Goal: Task Accomplishment & Management: Use online tool/utility

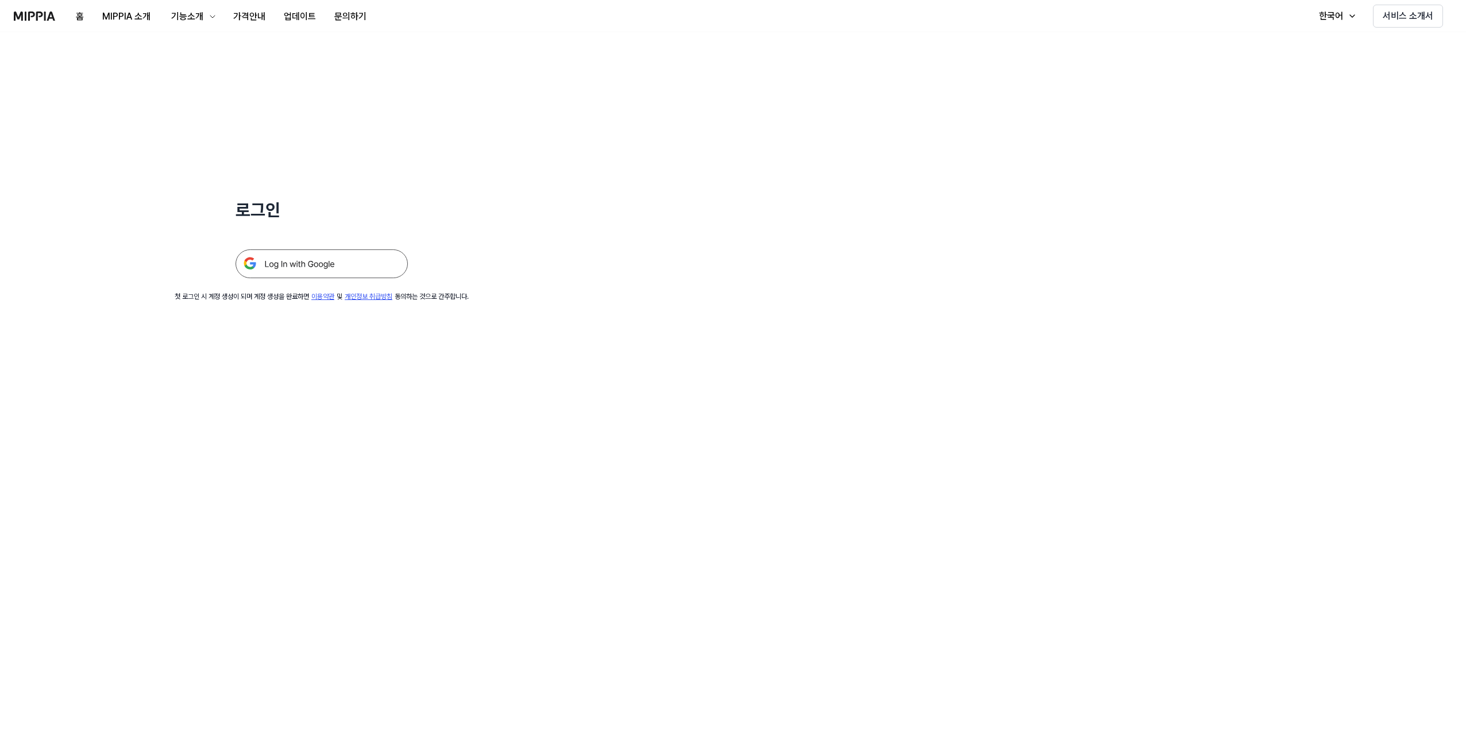
click at [355, 265] on img at bounding box center [322, 263] width 172 height 29
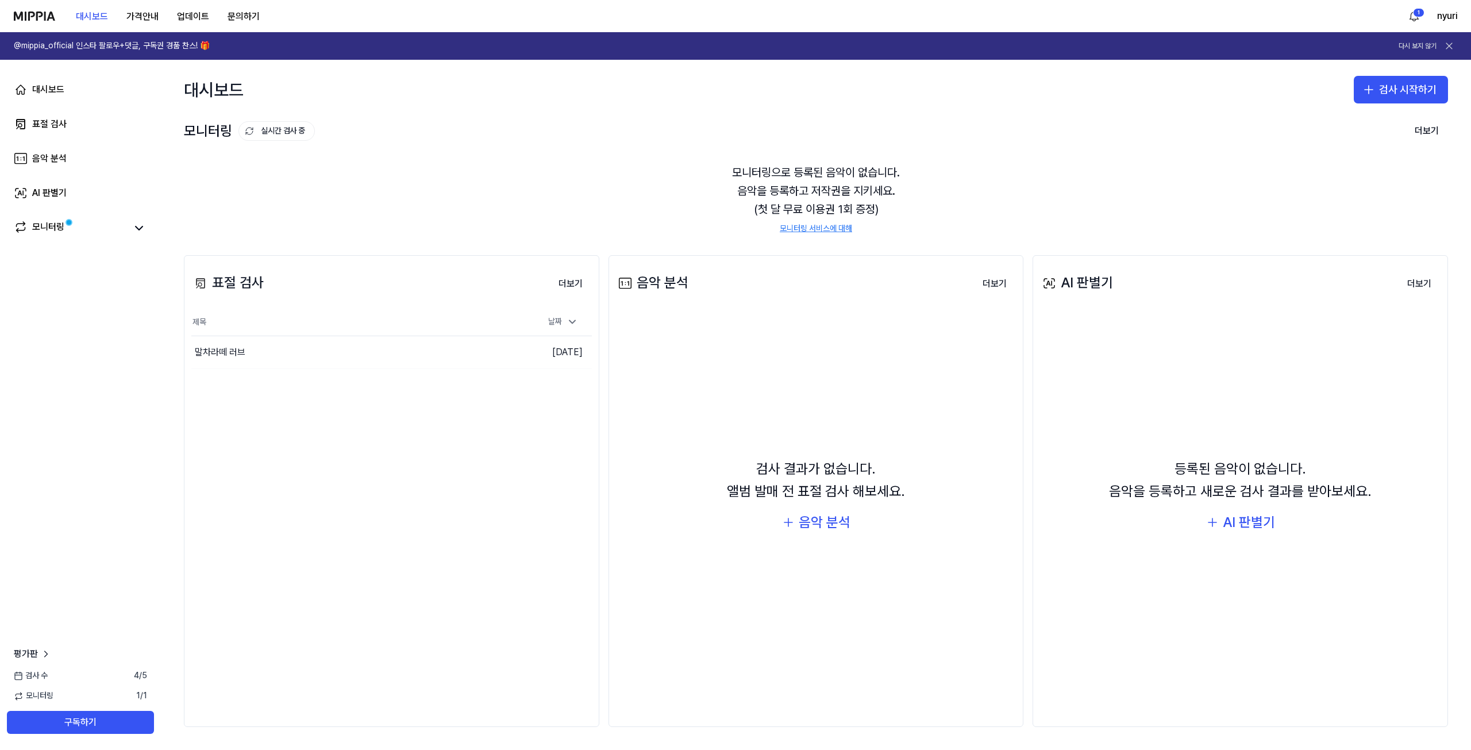
drag, startPoint x: 295, startPoint y: 286, endPoint x: 303, endPoint y: 215, distance: 70.6
click at [303, 215] on div "모니터링으로 등록된 음악이 없습니다. 음악을 등록하고 저작권을 지키세요. (첫 달 무료 이용권 1회 증정) 모니터링 서비스에 대해" at bounding box center [816, 198] width 1264 height 99
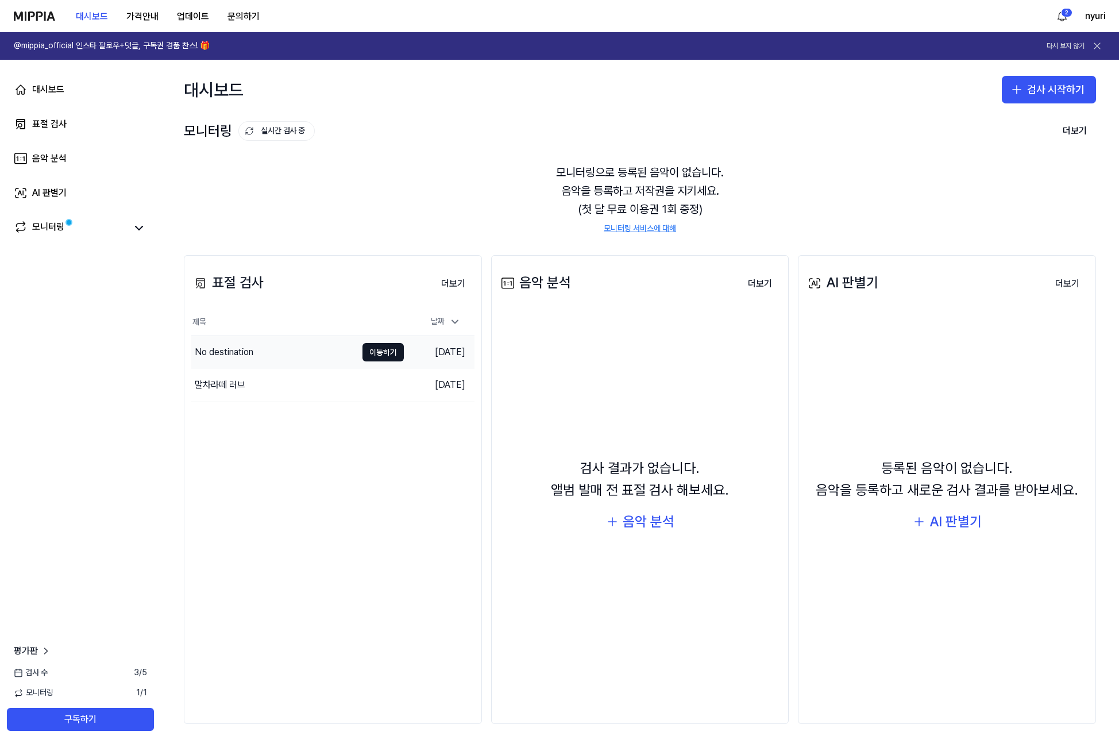
click at [271, 353] on div "No destination" at bounding box center [273, 352] width 165 height 32
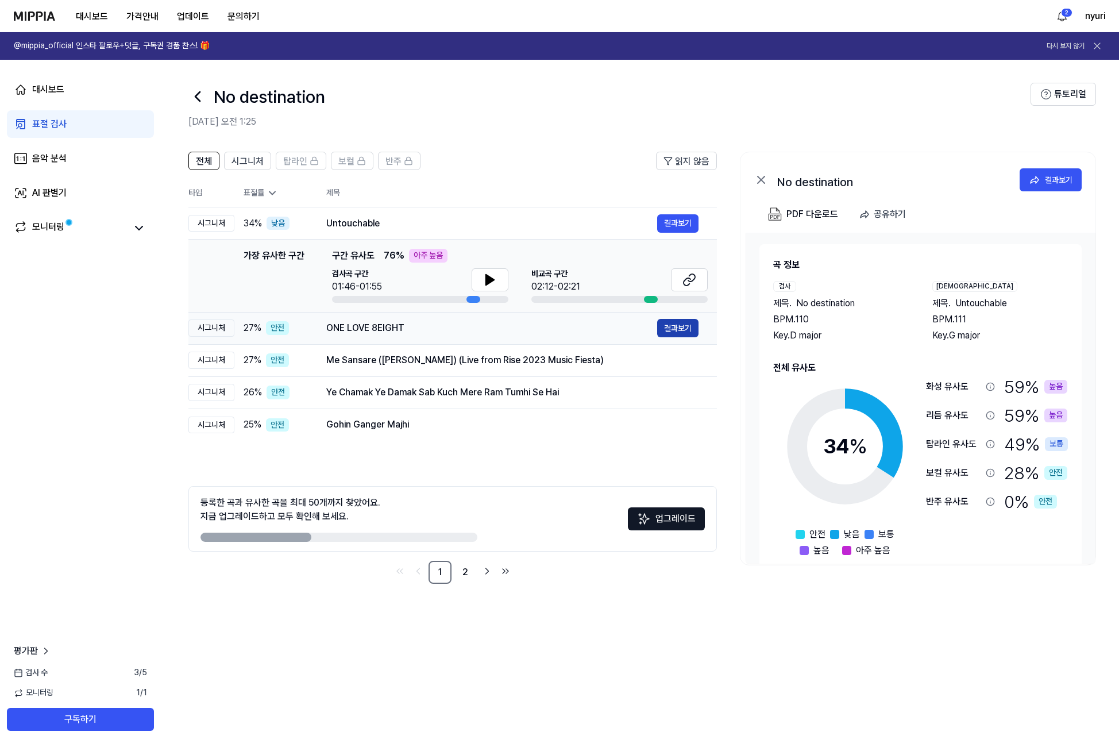
click at [674, 322] on button "결과보기" at bounding box center [677, 328] width 41 height 18
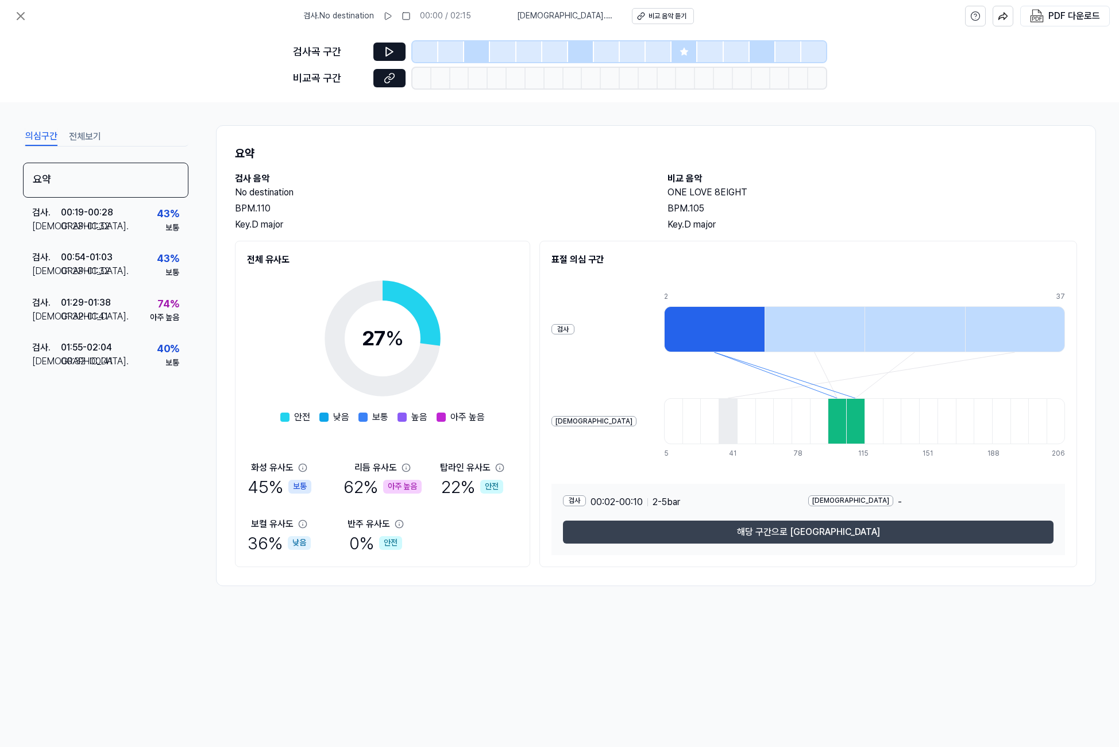
click at [795, 530] on button "해당 구간으로 [GEOGRAPHIC_DATA]" at bounding box center [808, 532] width 491 height 23
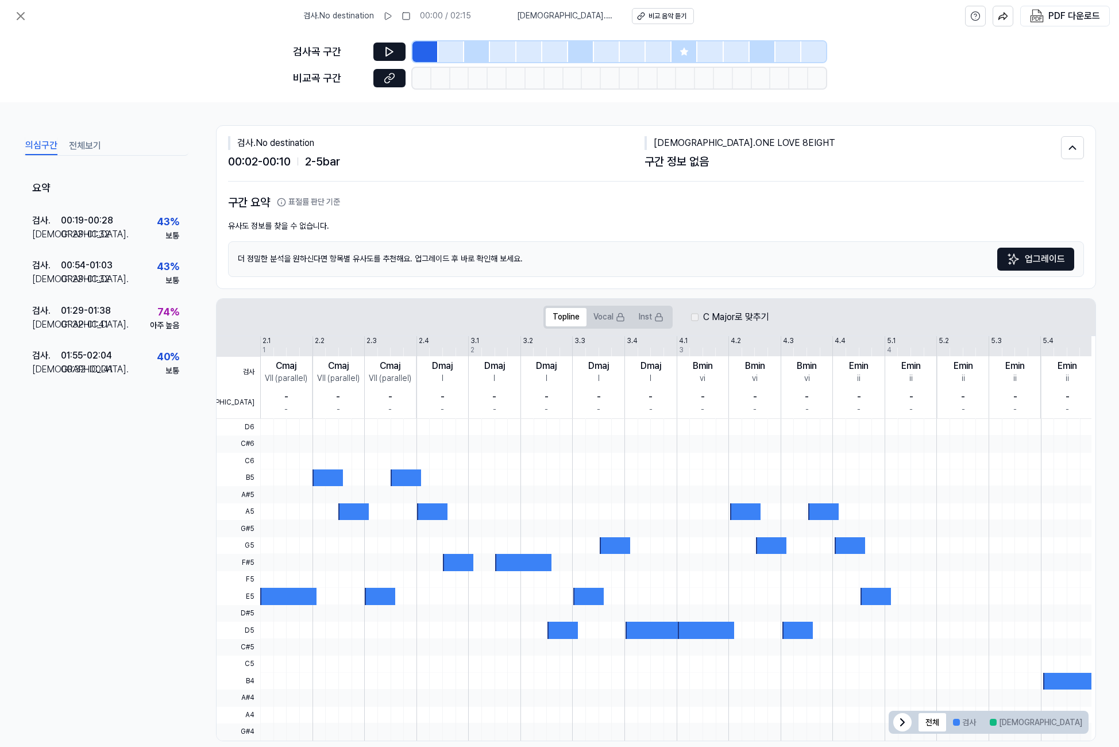
click at [680, 52] on icon at bounding box center [684, 51] width 9 height 9
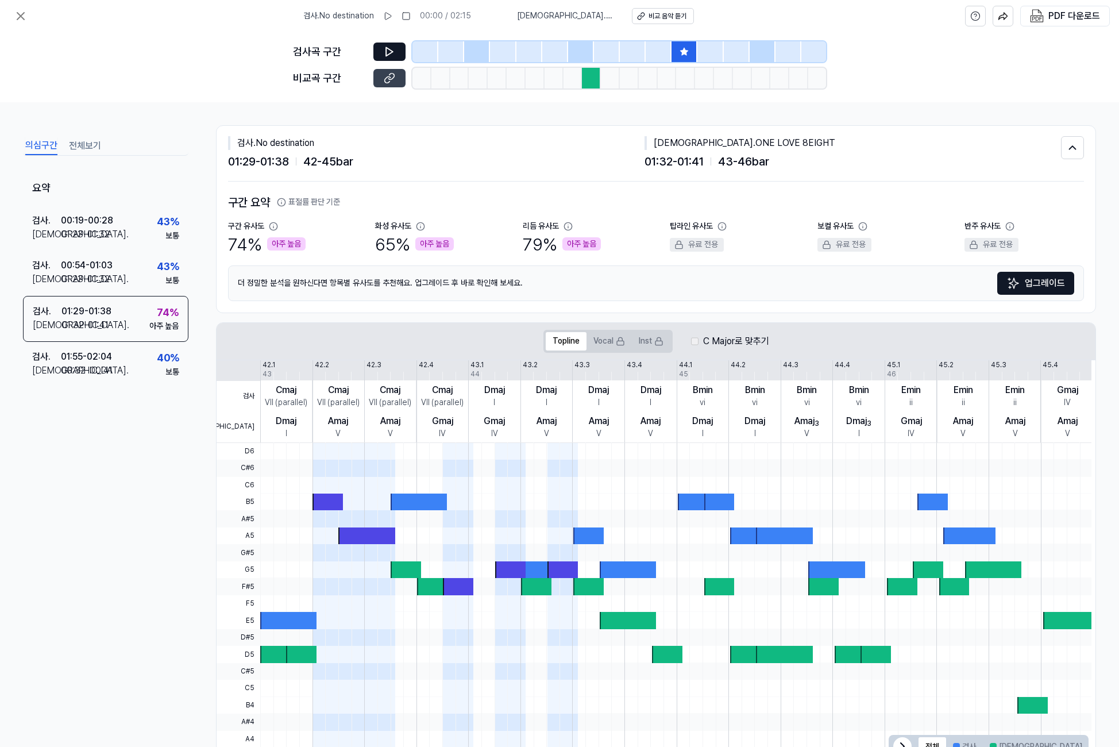
click at [381, 82] on button at bounding box center [389, 78] width 32 height 18
click at [477, 53] on div at bounding box center [477, 51] width 26 height 21
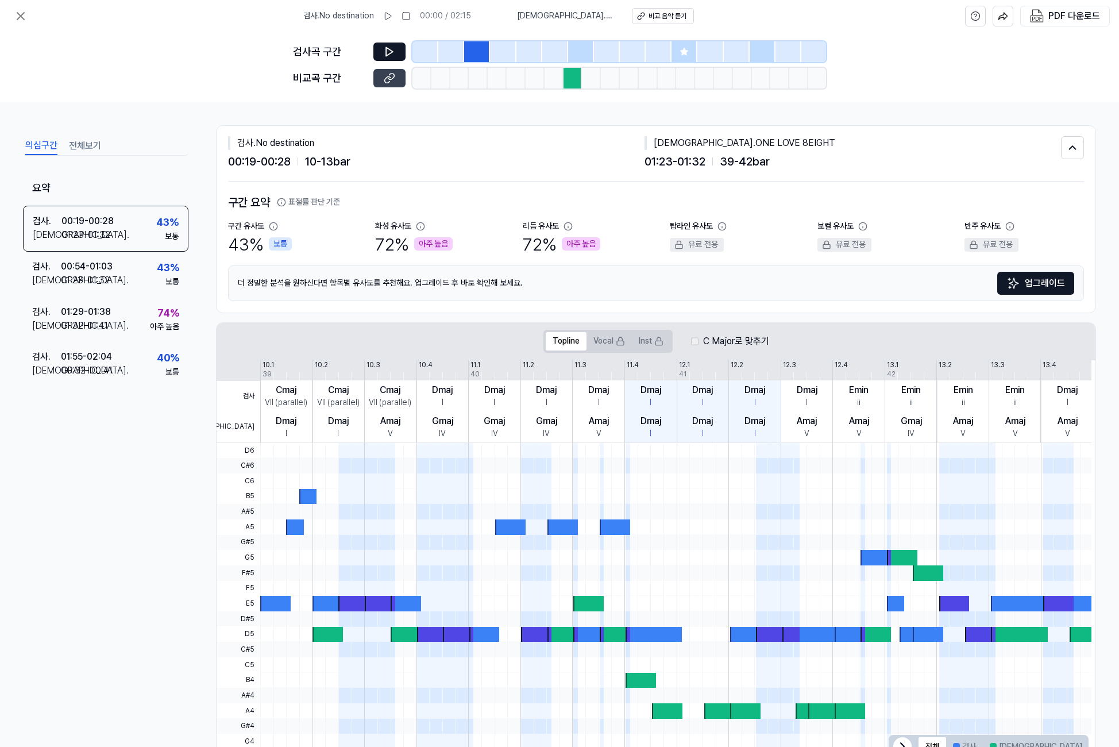
click at [383, 80] on button at bounding box center [389, 78] width 32 height 18
click at [25, 18] on icon at bounding box center [21, 16] width 14 height 14
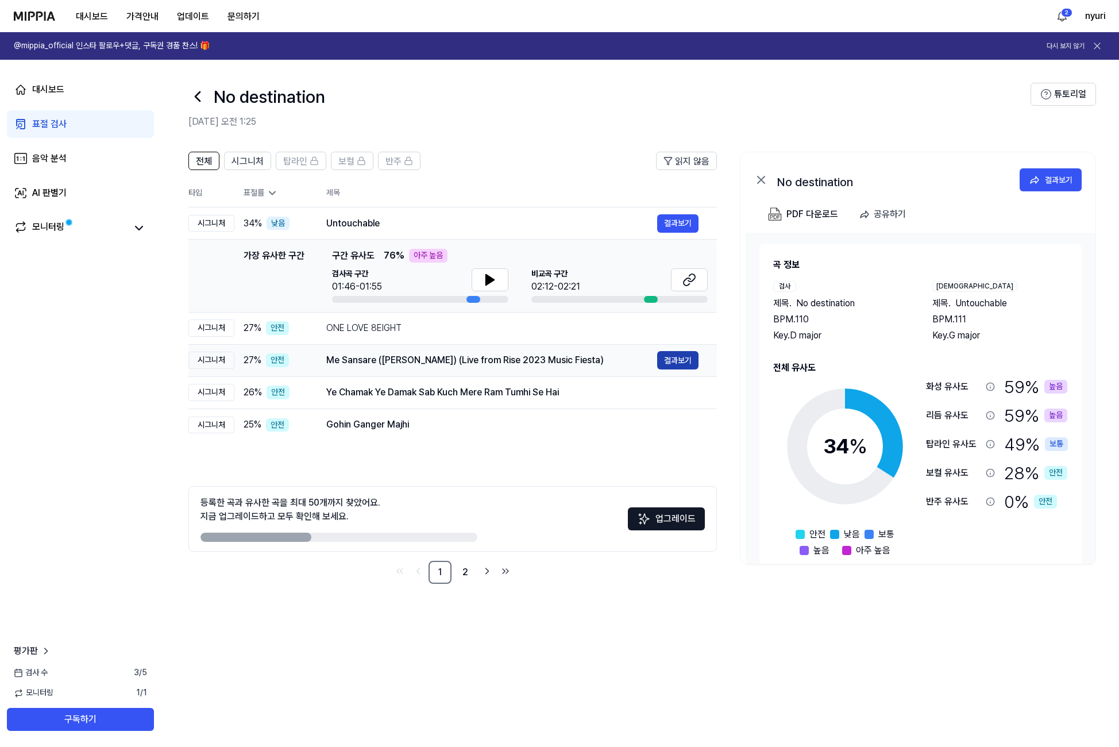
click at [663, 362] on button "결과보기" at bounding box center [677, 360] width 41 height 18
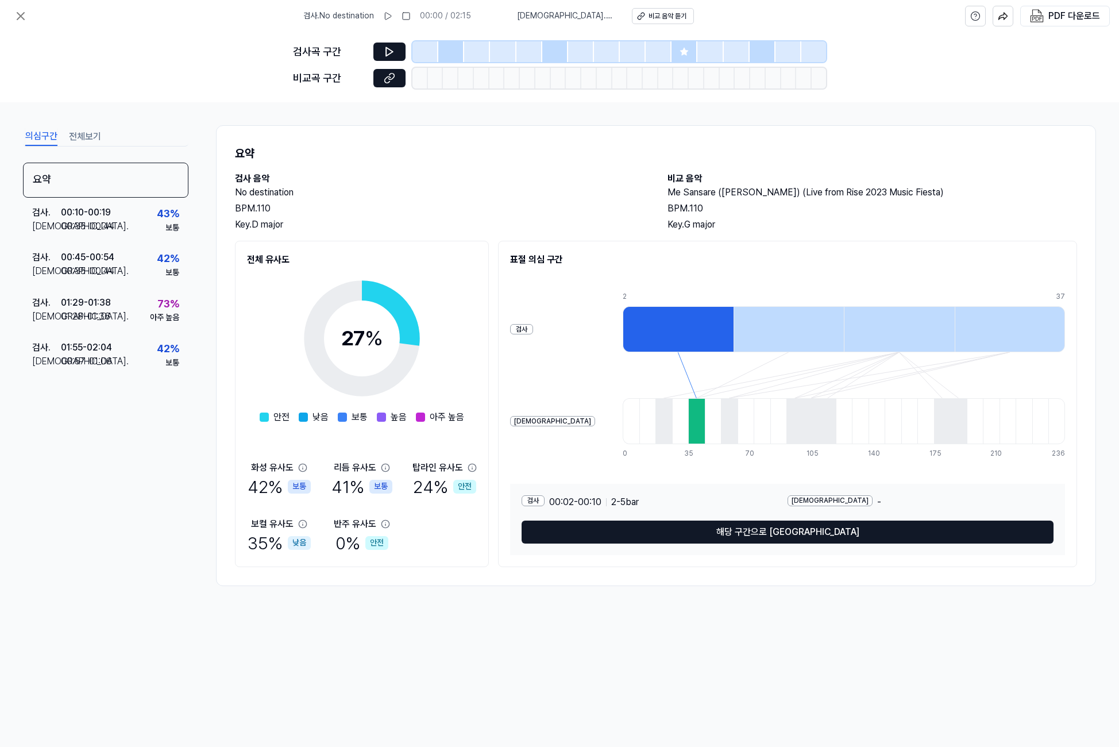
click at [678, 48] on div at bounding box center [685, 51] width 26 height 21
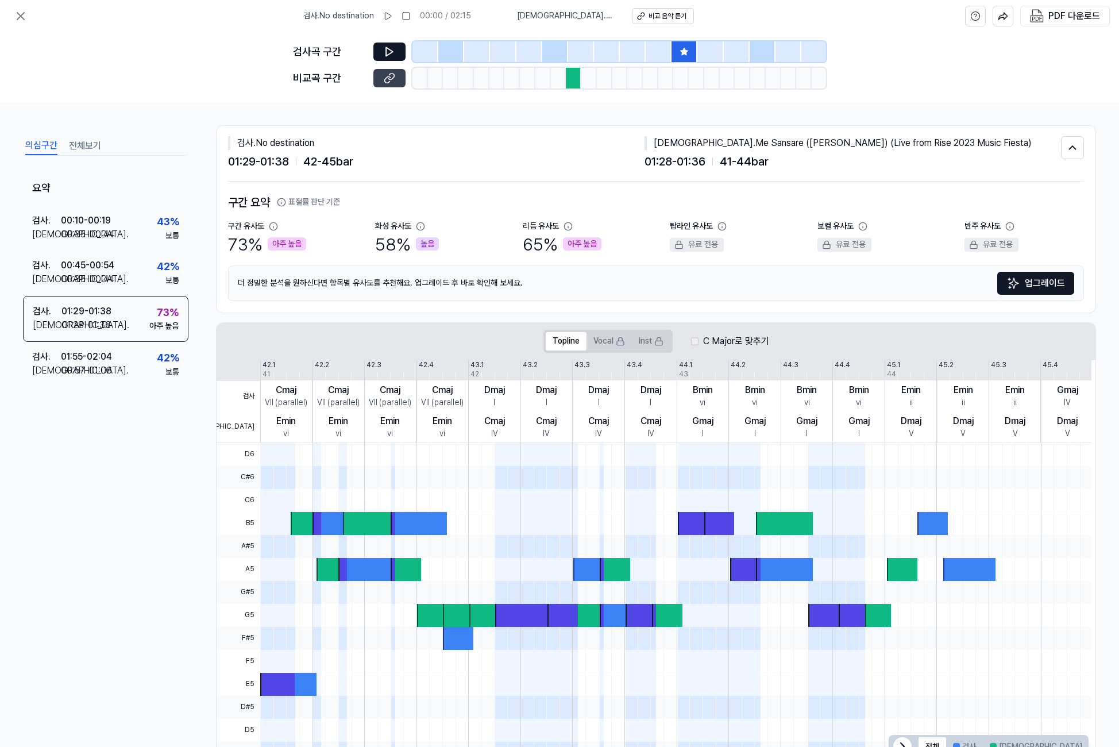
click at [383, 81] on button at bounding box center [389, 78] width 32 height 18
click at [394, 56] on icon at bounding box center [389, 51] width 11 height 11
click at [388, 51] on icon at bounding box center [388, 51] width 2 height 7
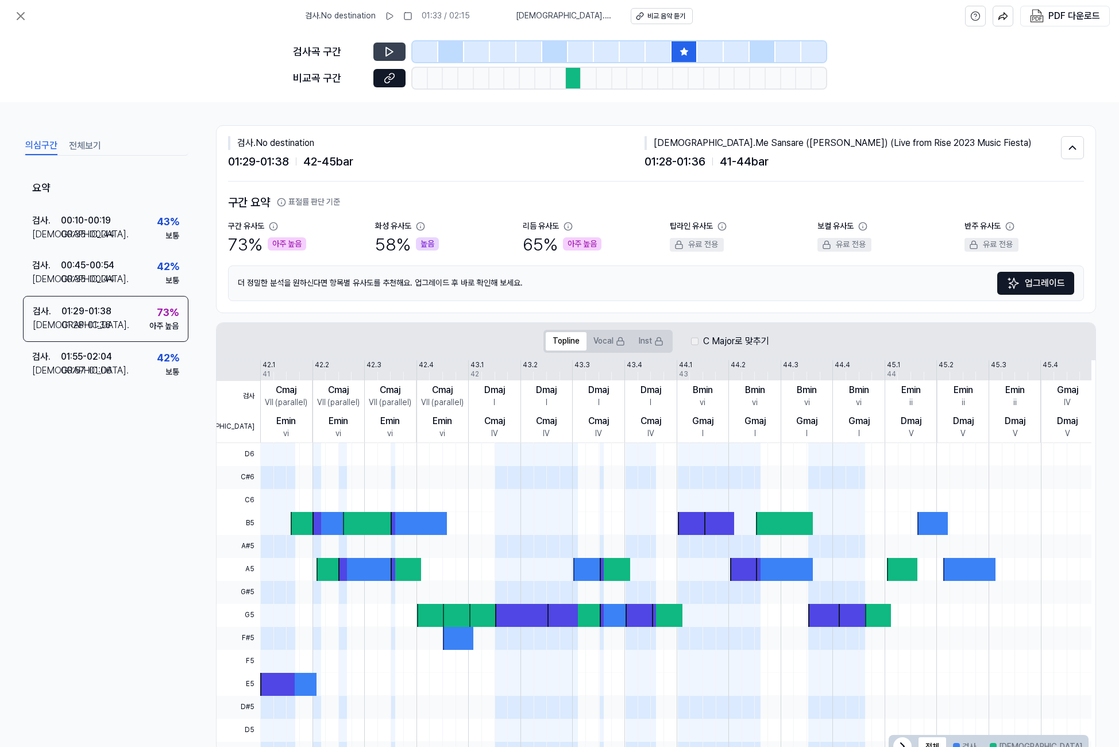
click at [570, 52] on div at bounding box center [581, 51] width 26 height 21
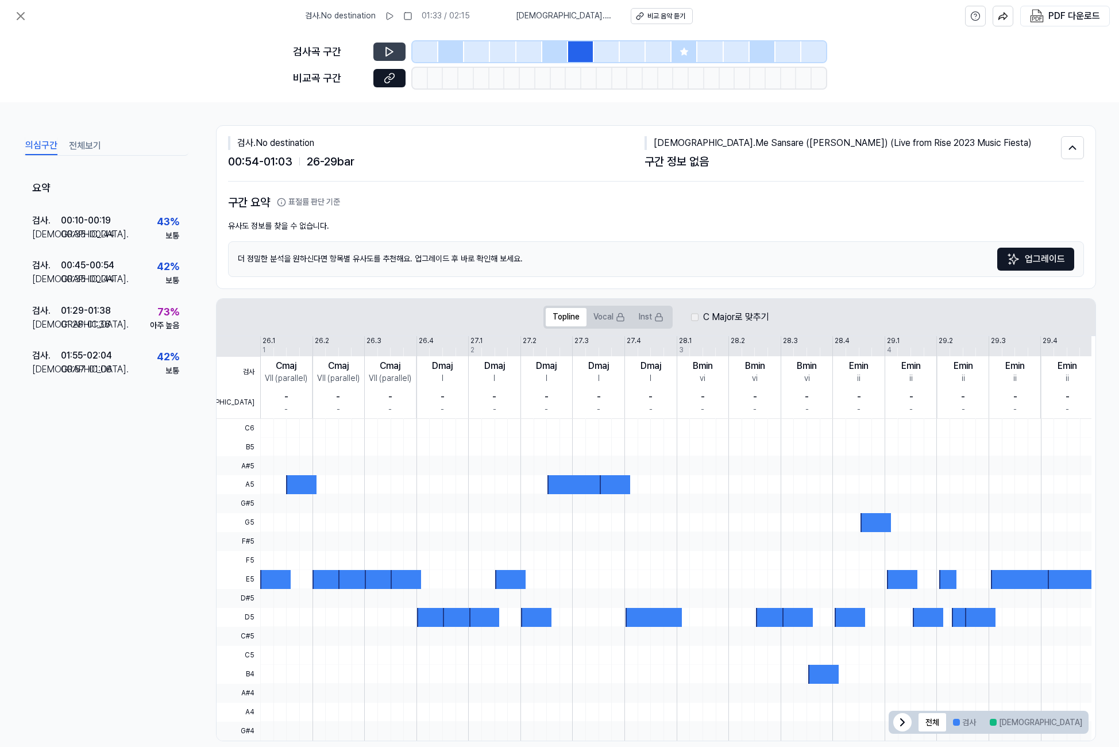
click at [551, 53] on div at bounding box center [555, 51] width 26 height 21
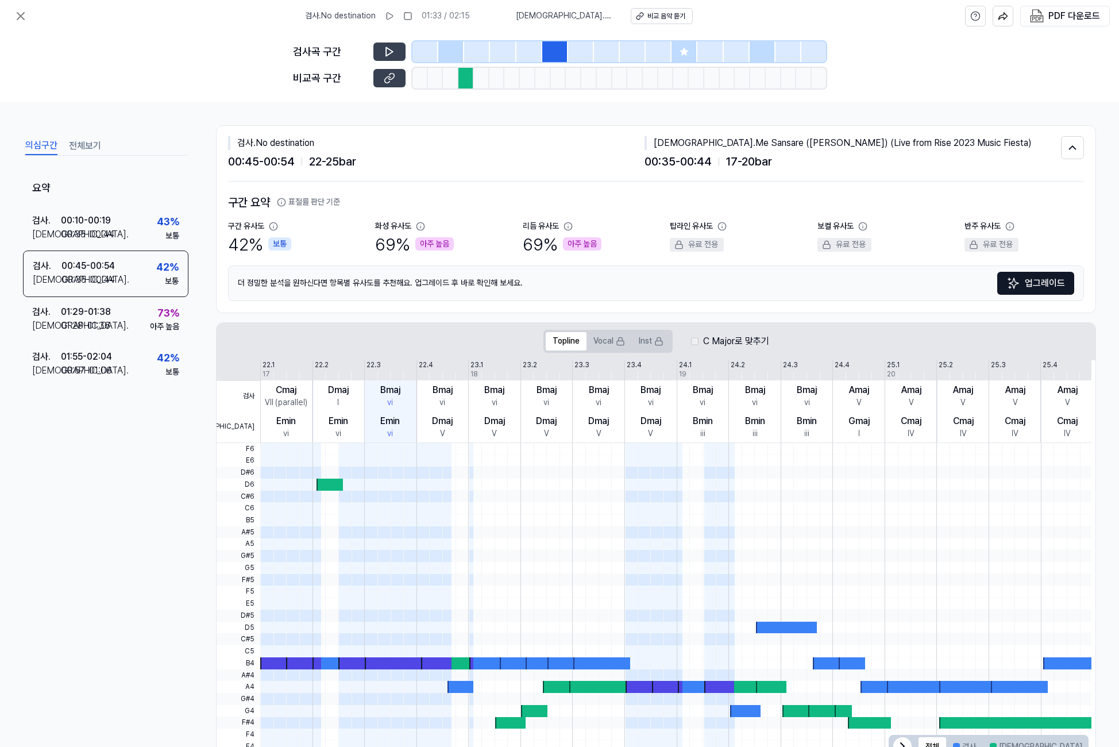
click at [382, 78] on button at bounding box center [389, 78] width 32 height 18
click at [677, 59] on div at bounding box center [685, 51] width 26 height 21
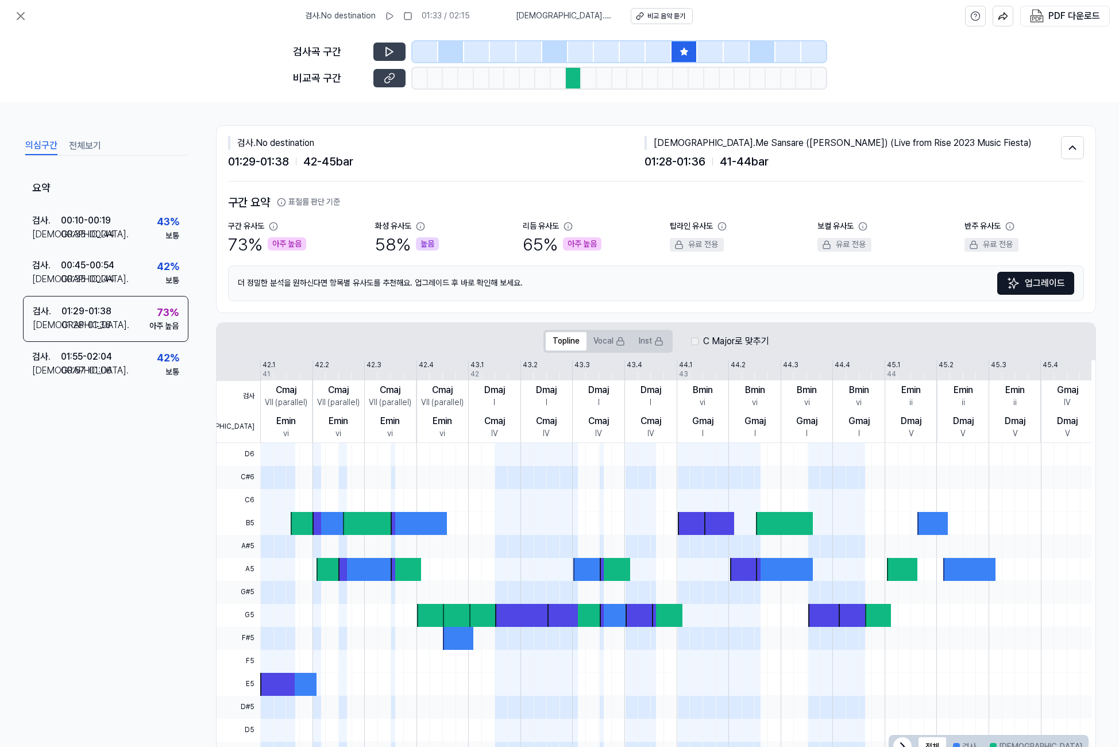
click at [394, 77] on icon at bounding box center [391, 76] width 6 height 6
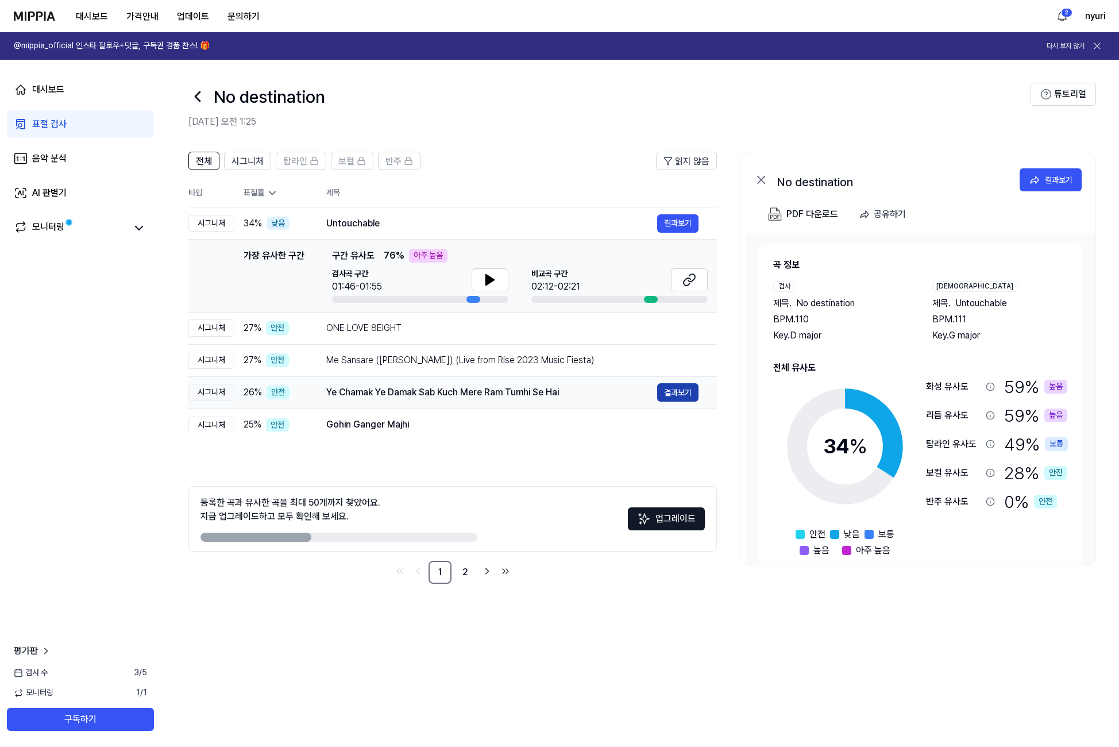
click at [676, 392] on button "결과보기" at bounding box center [677, 392] width 41 height 18
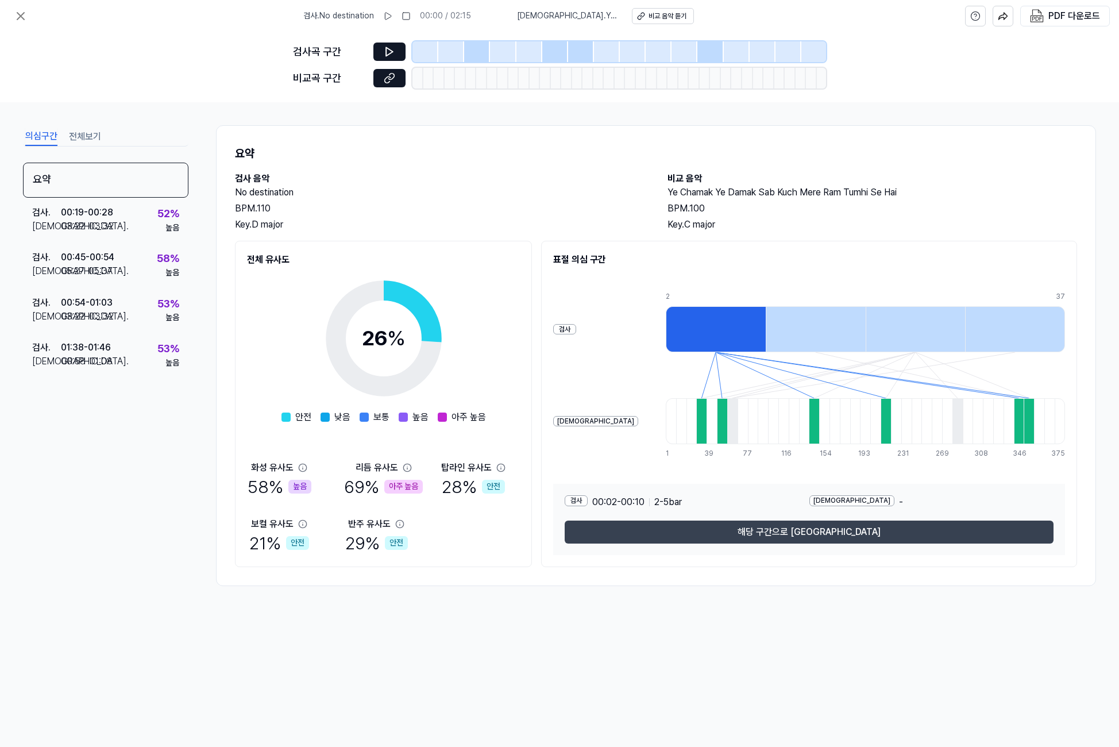
click at [794, 525] on button "해당 구간으로 [GEOGRAPHIC_DATA]" at bounding box center [809, 532] width 489 height 23
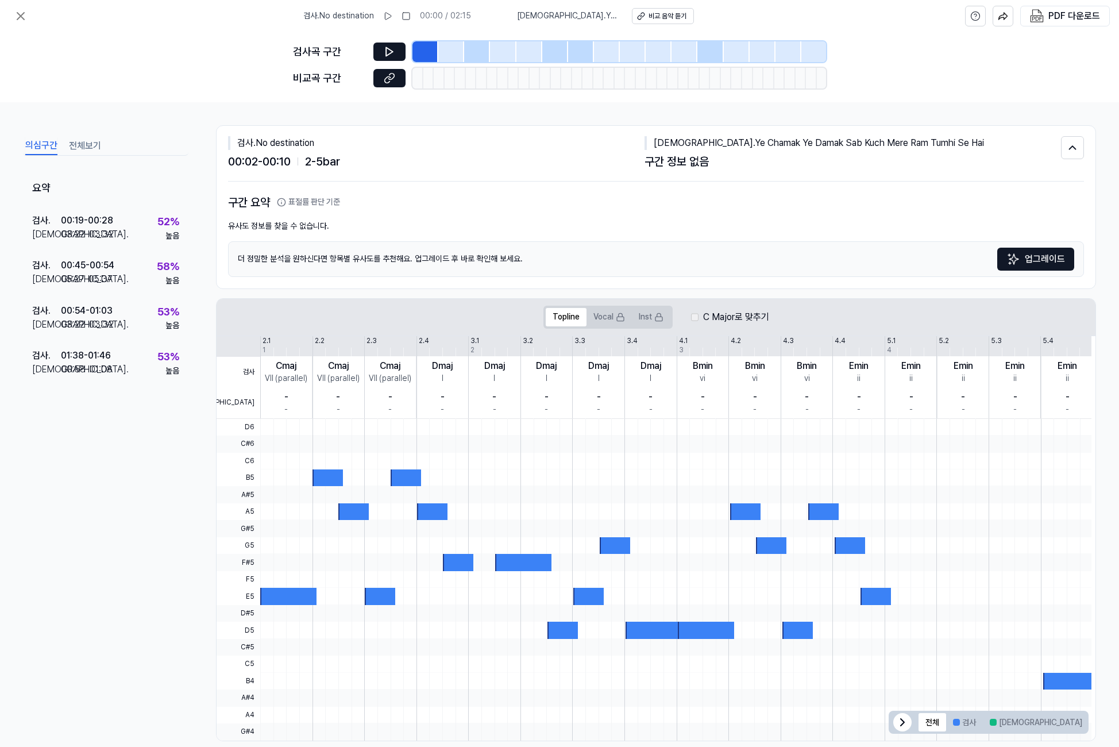
click at [467, 48] on div at bounding box center [477, 51] width 26 height 21
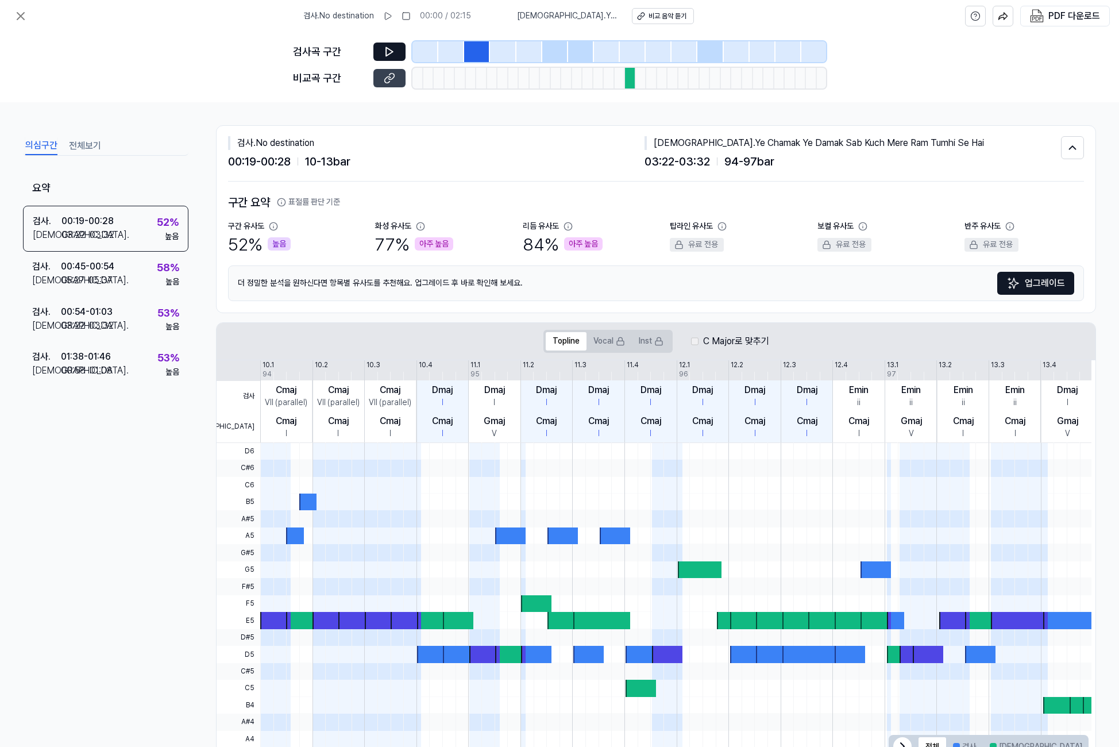
click at [389, 77] on icon at bounding box center [389, 77] width 11 height 11
drag, startPoint x: 555, startPoint y: 52, endPoint x: 542, endPoint y: 53, distance: 13.3
click at [556, 52] on div at bounding box center [555, 51] width 26 height 21
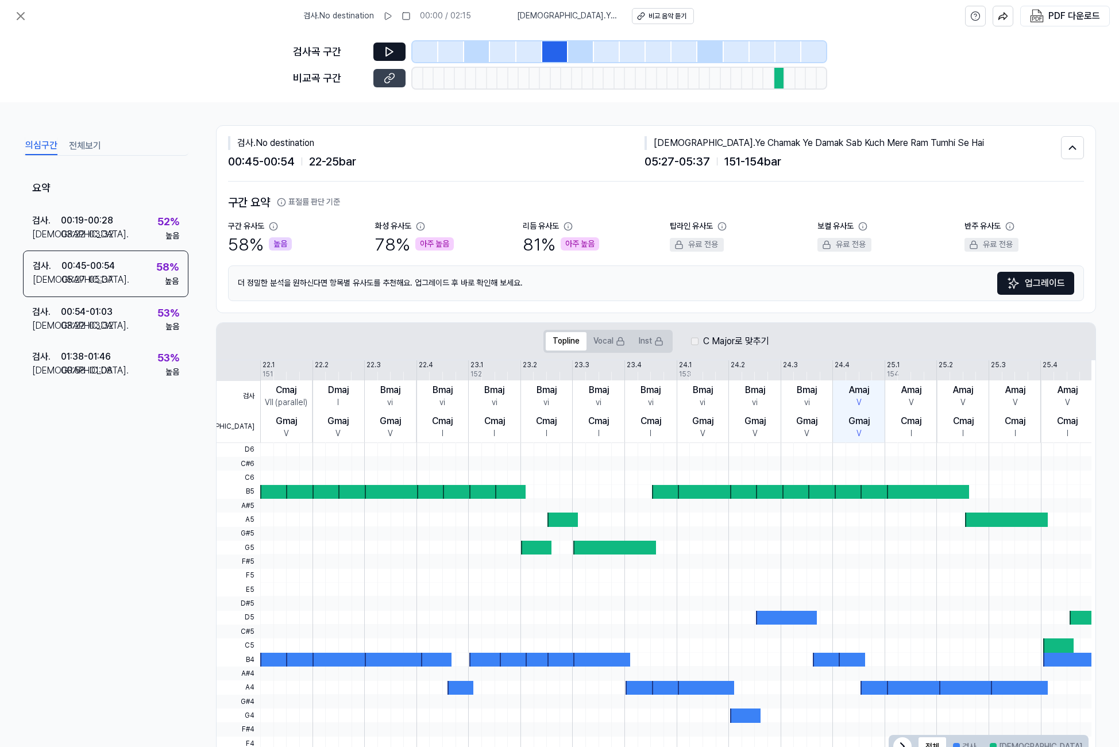
click at [394, 83] on button at bounding box center [389, 78] width 32 height 18
click at [706, 51] on div at bounding box center [711, 51] width 26 height 21
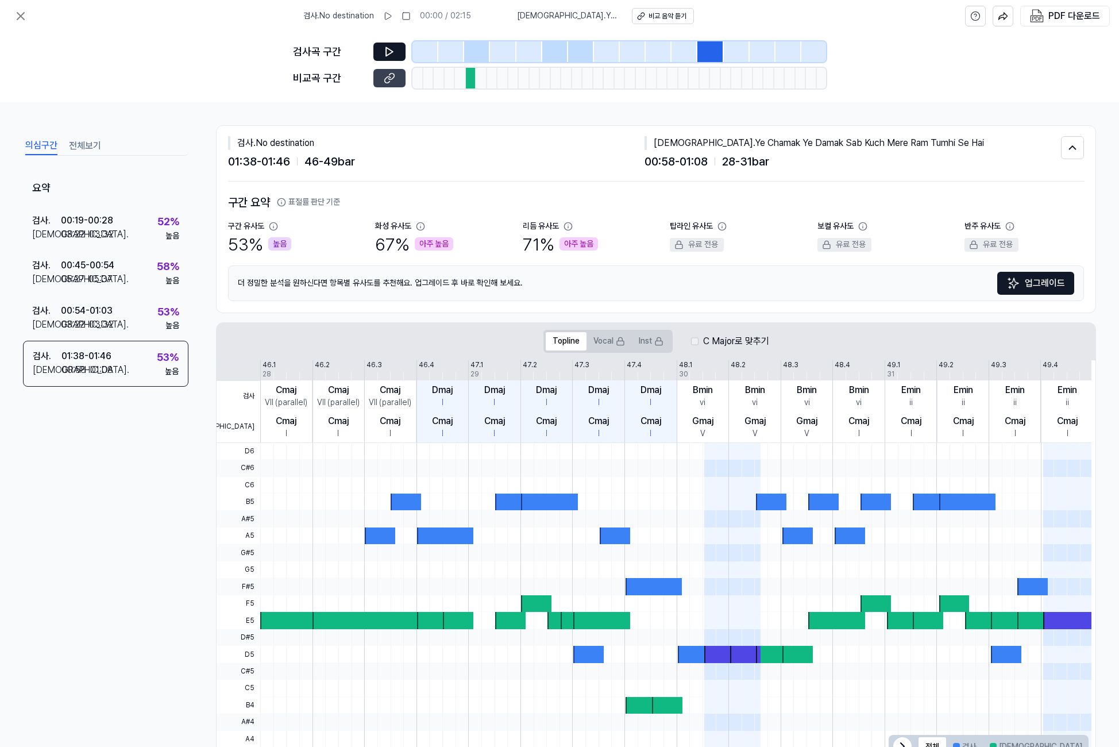
click at [391, 78] on icon at bounding box center [389, 77] width 11 height 11
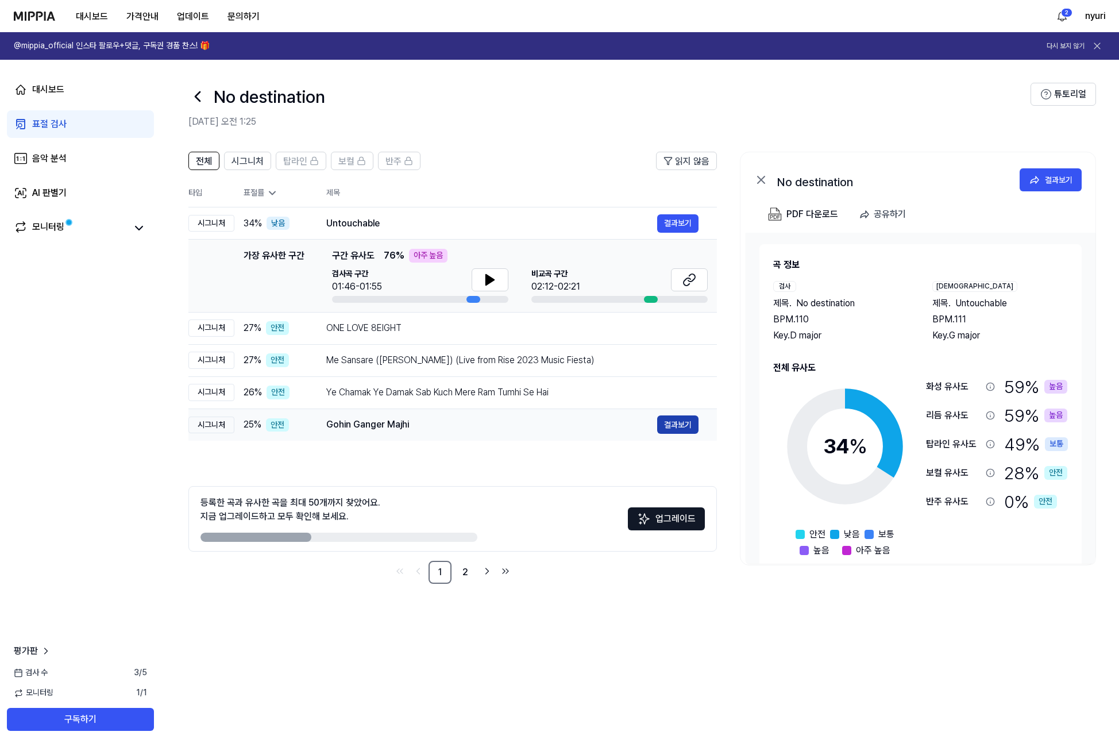
click at [690, 426] on button "결과보기" at bounding box center [677, 424] width 41 height 18
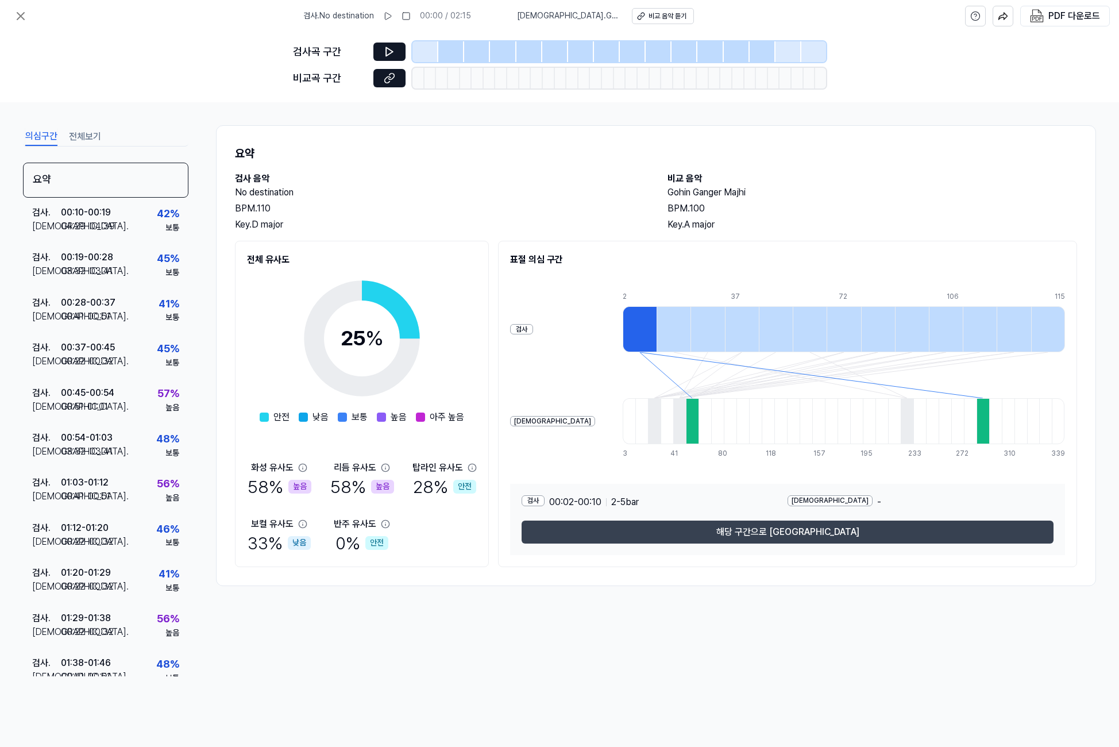
click at [765, 530] on button "해당 구간으로 [GEOGRAPHIC_DATA]" at bounding box center [788, 532] width 532 height 23
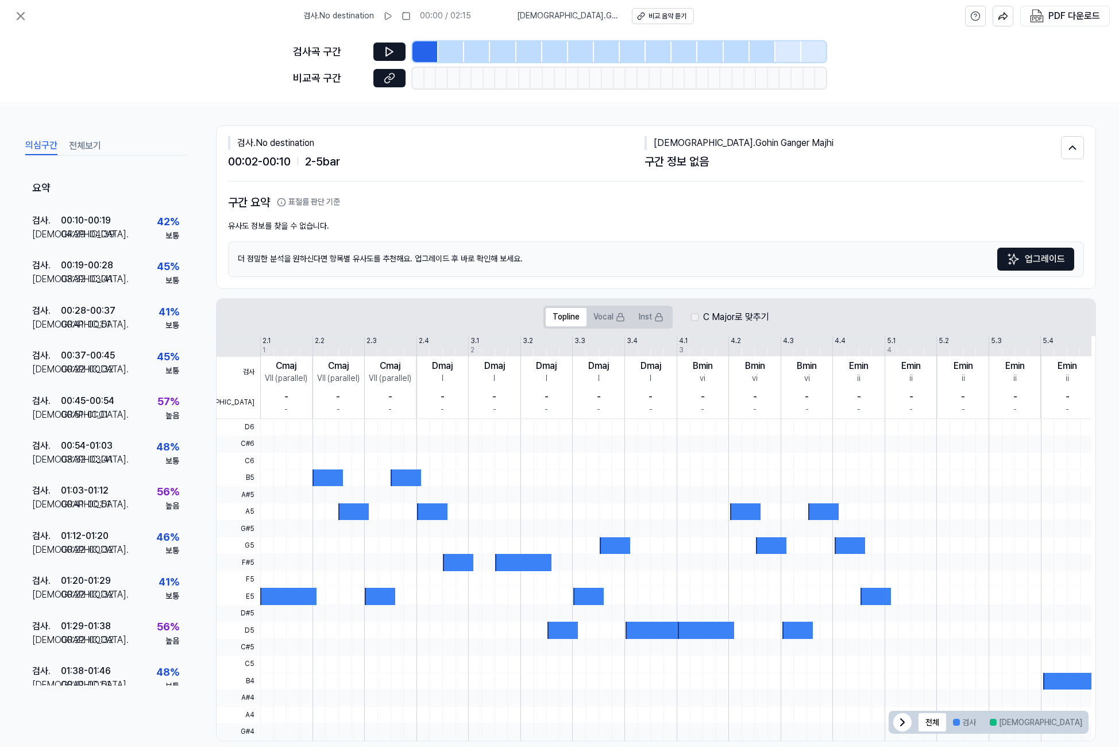
click at [450, 52] on div at bounding box center [451, 51] width 26 height 21
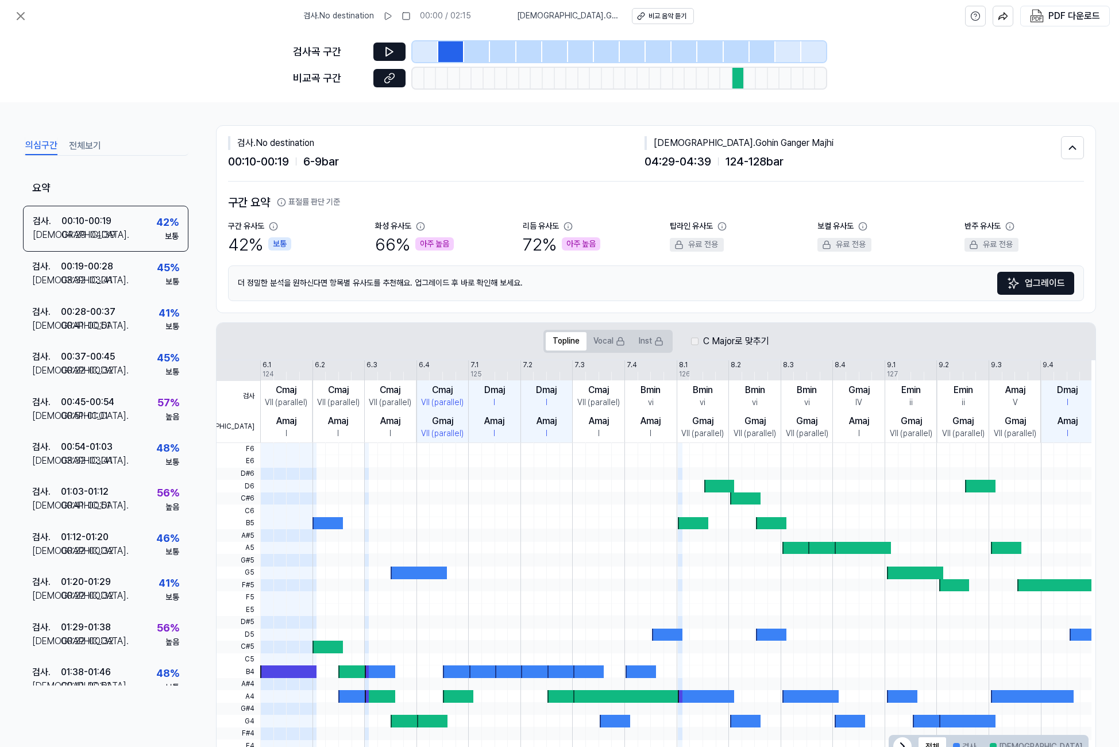
click at [479, 52] on div at bounding box center [477, 51] width 26 height 21
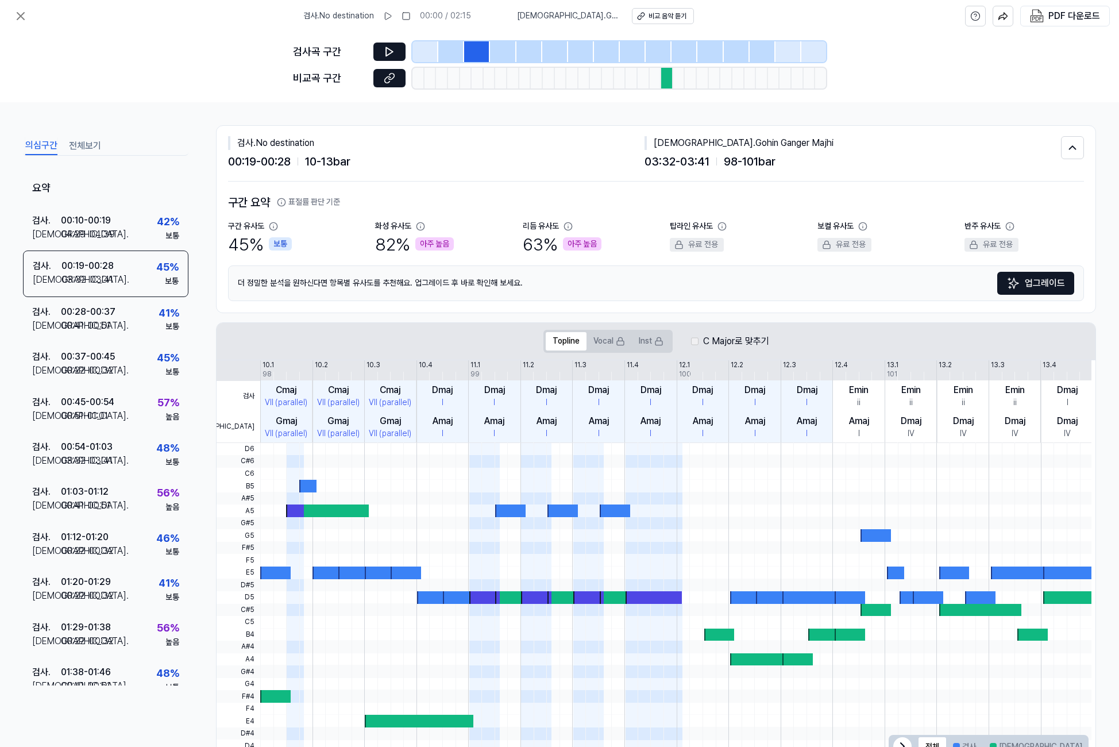
click at [529, 55] on div at bounding box center [530, 51] width 26 height 21
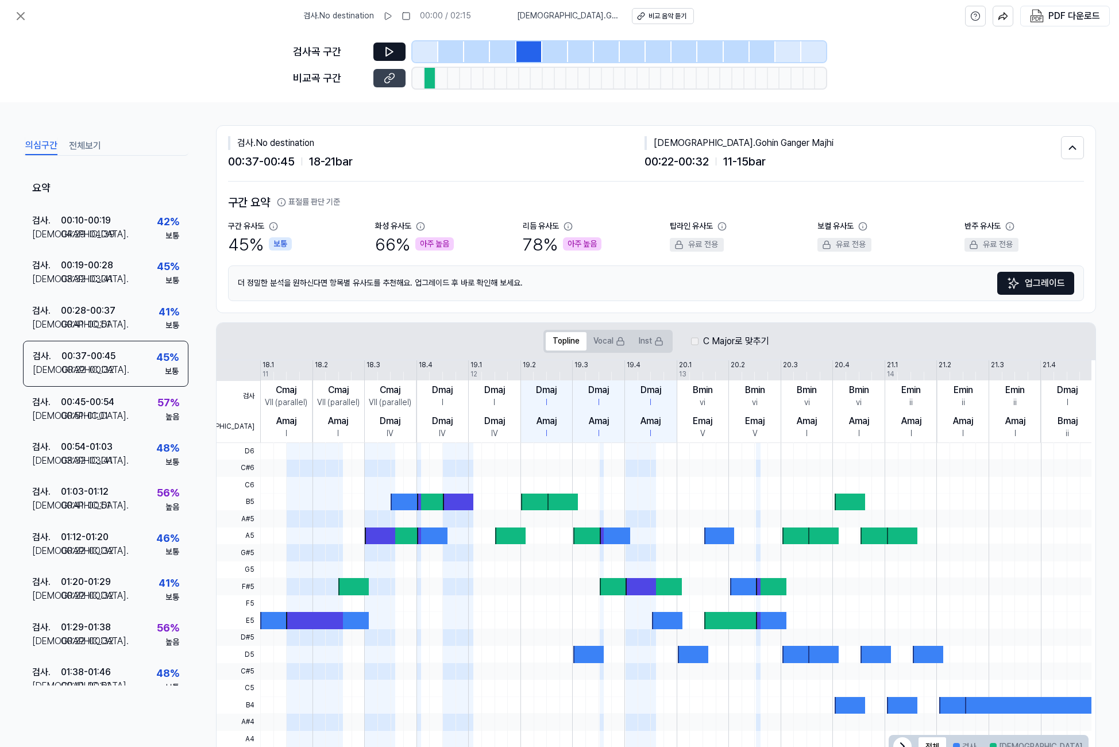
click at [389, 79] on icon at bounding box center [391, 76] width 6 height 6
click at [115, 419] on div "검사 . 00:45 - 00:54 비교 . 00:51 - 01:01 57 % 높음" at bounding box center [105, 409] width 165 height 45
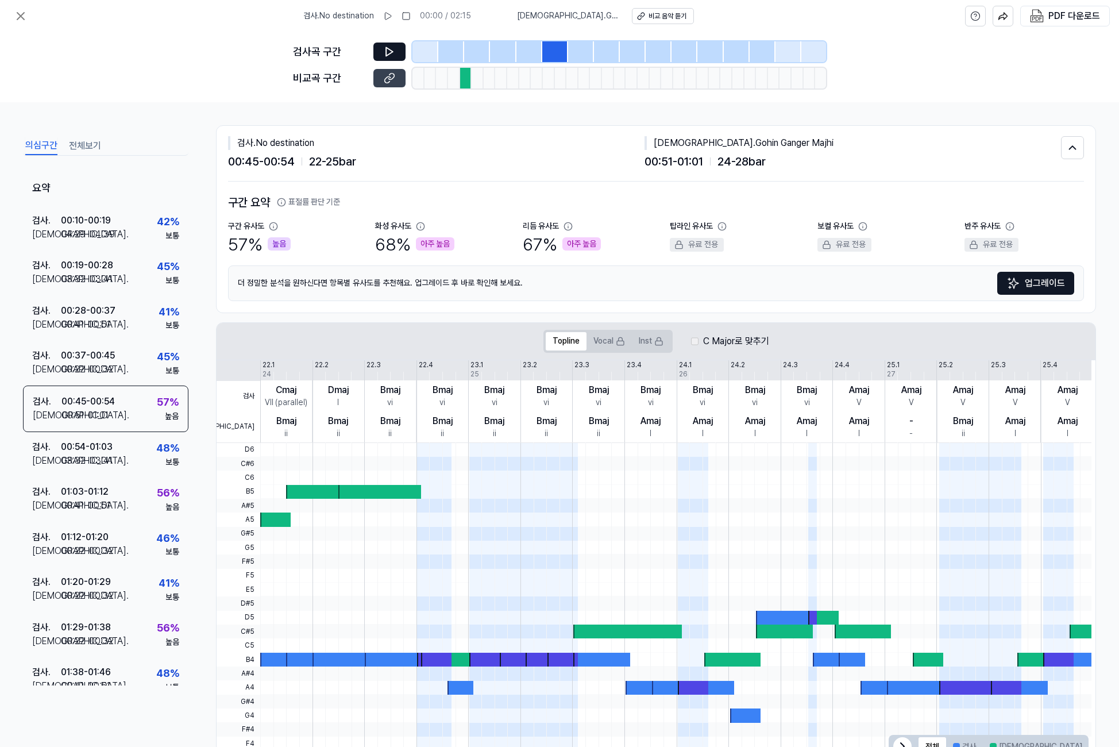
click at [382, 80] on button at bounding box center [389, 78] width 32 height 18
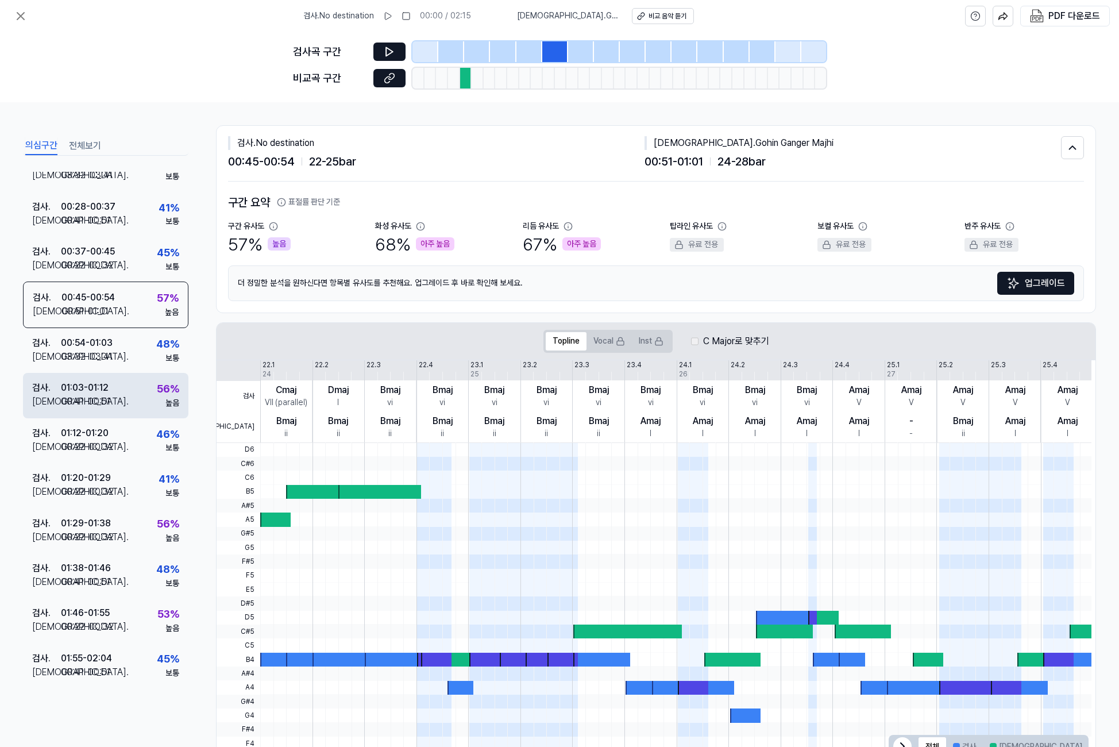
scroll to position [106, 0]
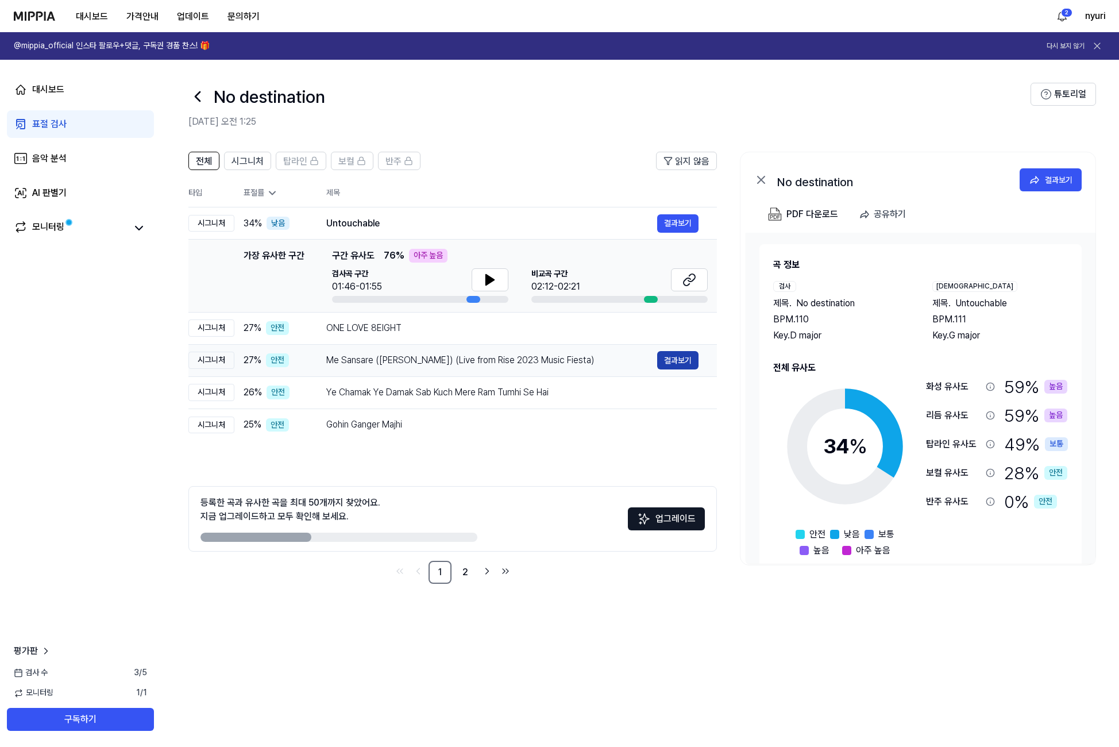
click at [667, 360] on button "결과보기" at bounding box center [677, 360] width 41 height 18
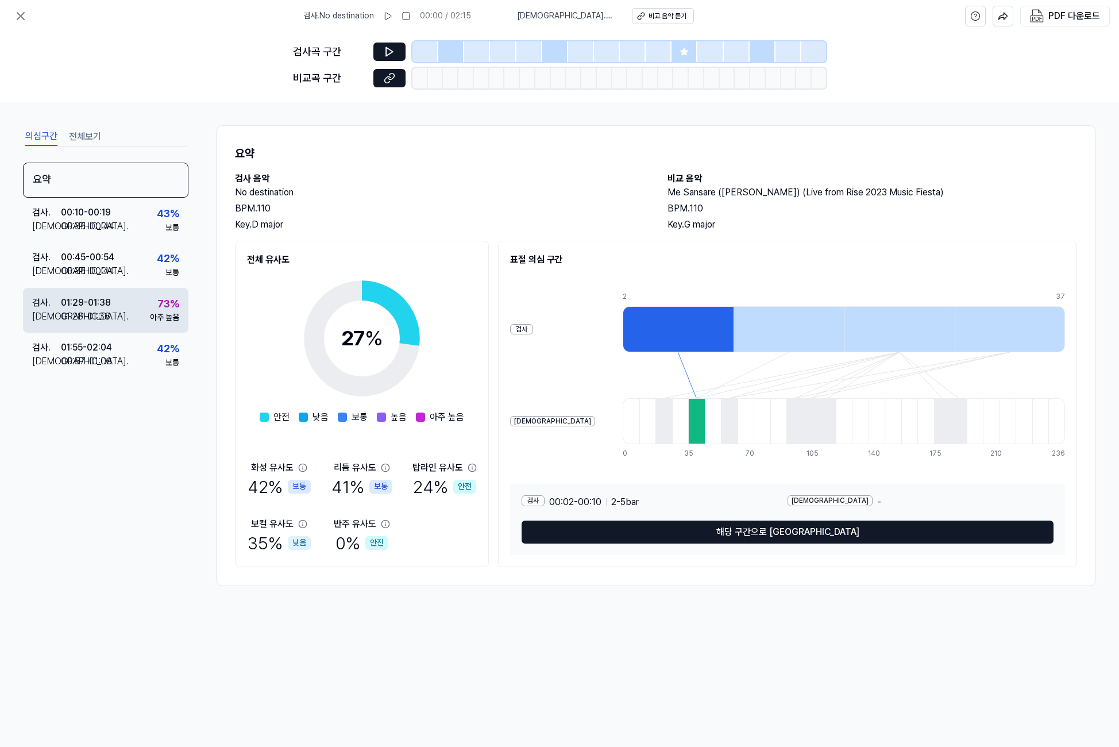
click at [147, 313] on div "검사 . 01:29 - 01:38 비교 . 01:28 - 01:36 73 % 아주 높음" at bounding box center [105, 310] width 165 height 45
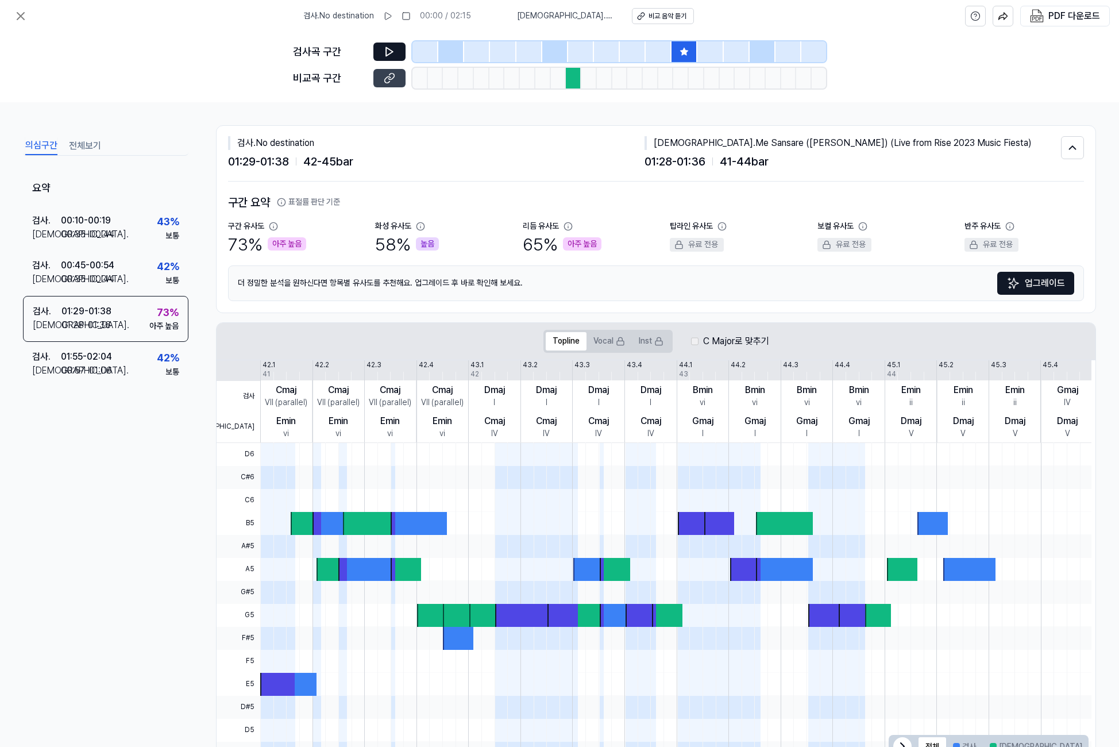
click at [383, 80] on button at bounding box center [389, 78] width 32 height 18
click at [678, 49] on div at bounding box center [685, 51] width 26 height 21
click at [384, 56] on icon at bounding box center [389, 51] width 11 height 11
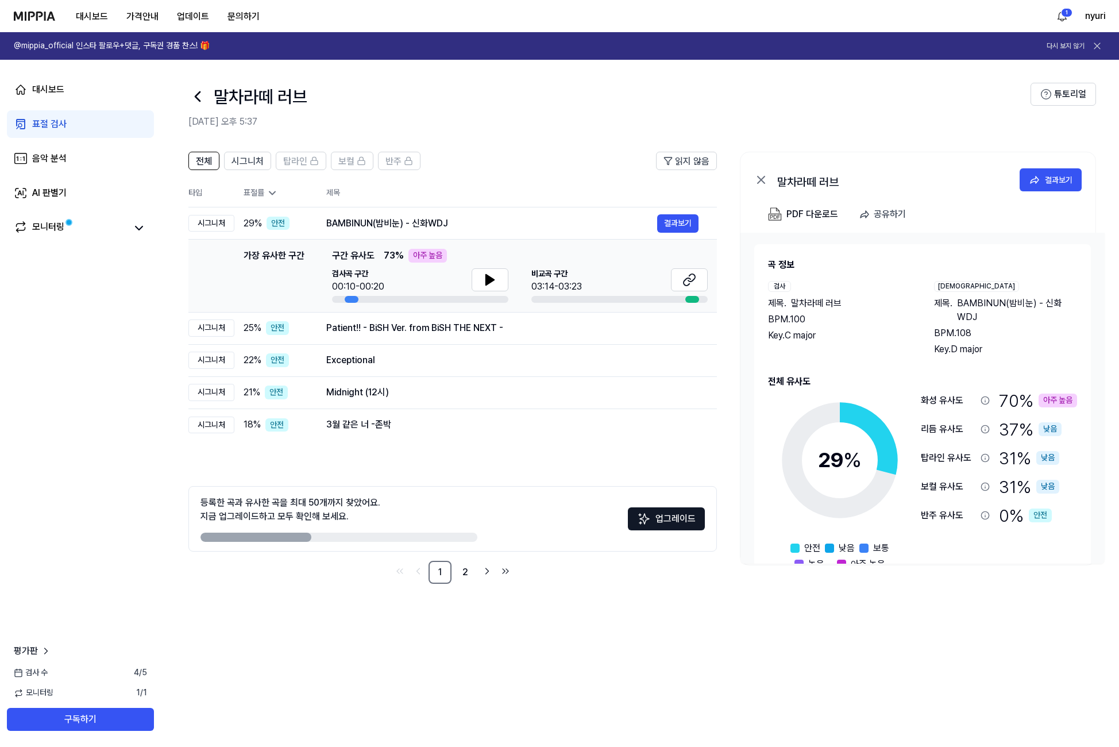
click at [45, 129] on div "표절 검사" at bounding box center [49, 124] width 34 height 14
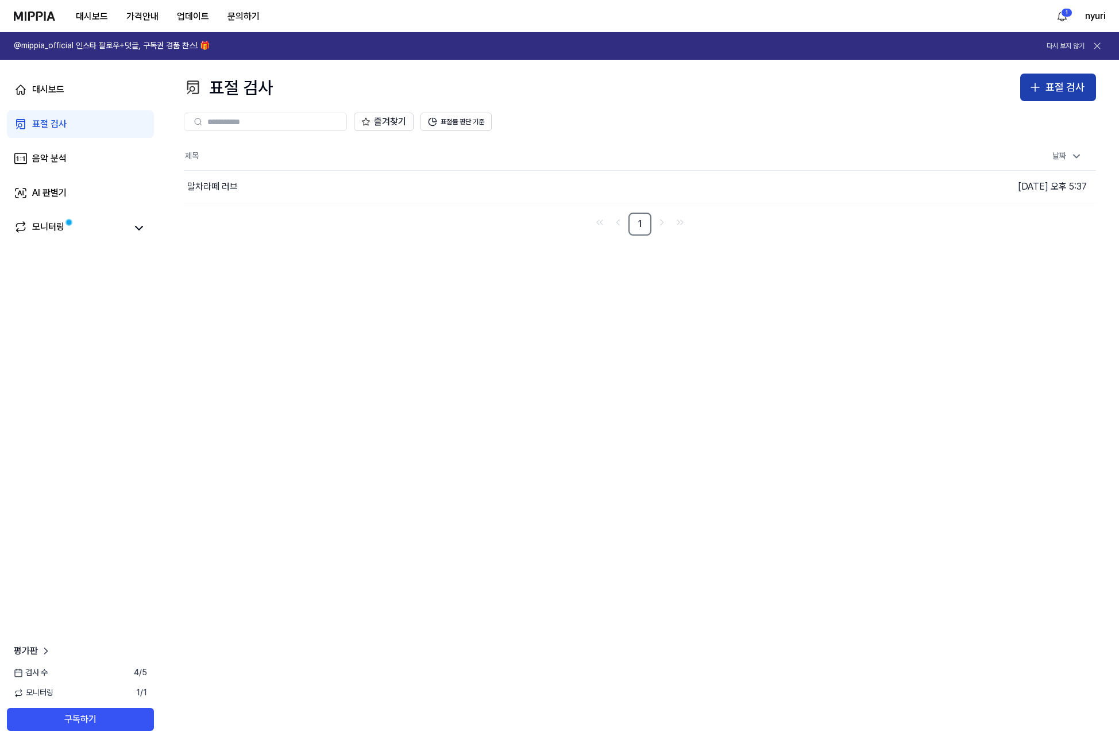
click at [990, 81] on icon "button" at bounding box center [1036, 87] width 14 height 14
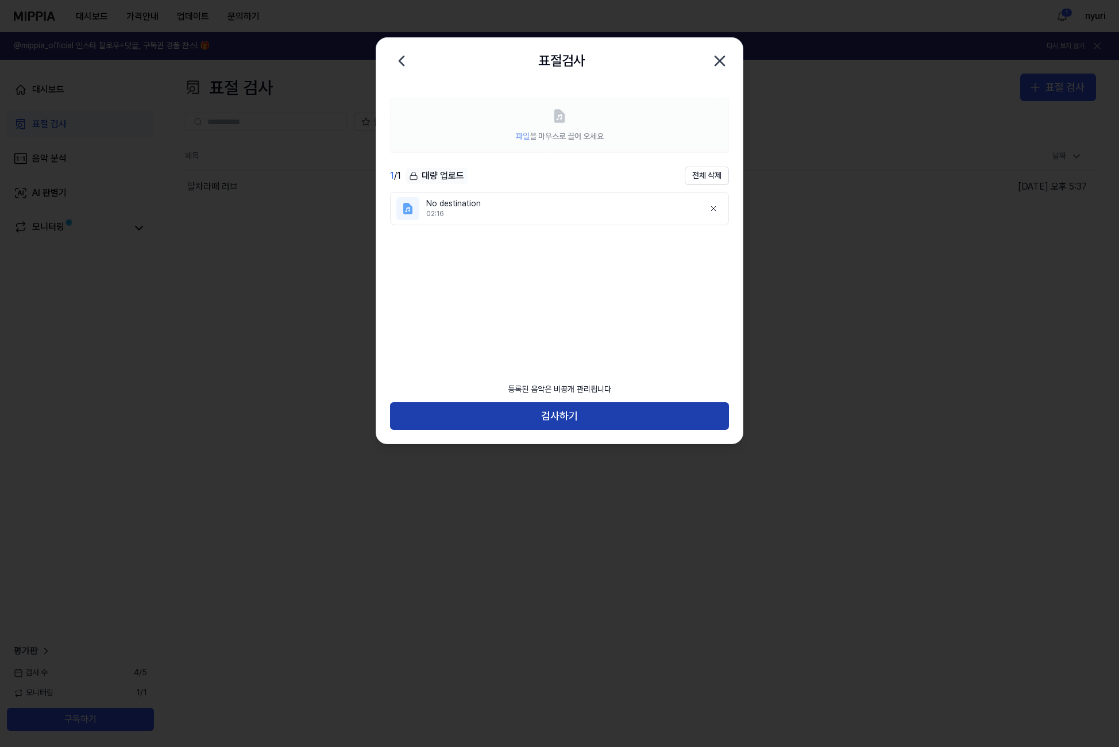
click at [592, 419] on button "검사하기" at bounding box center [559, 416] width 339 height 28
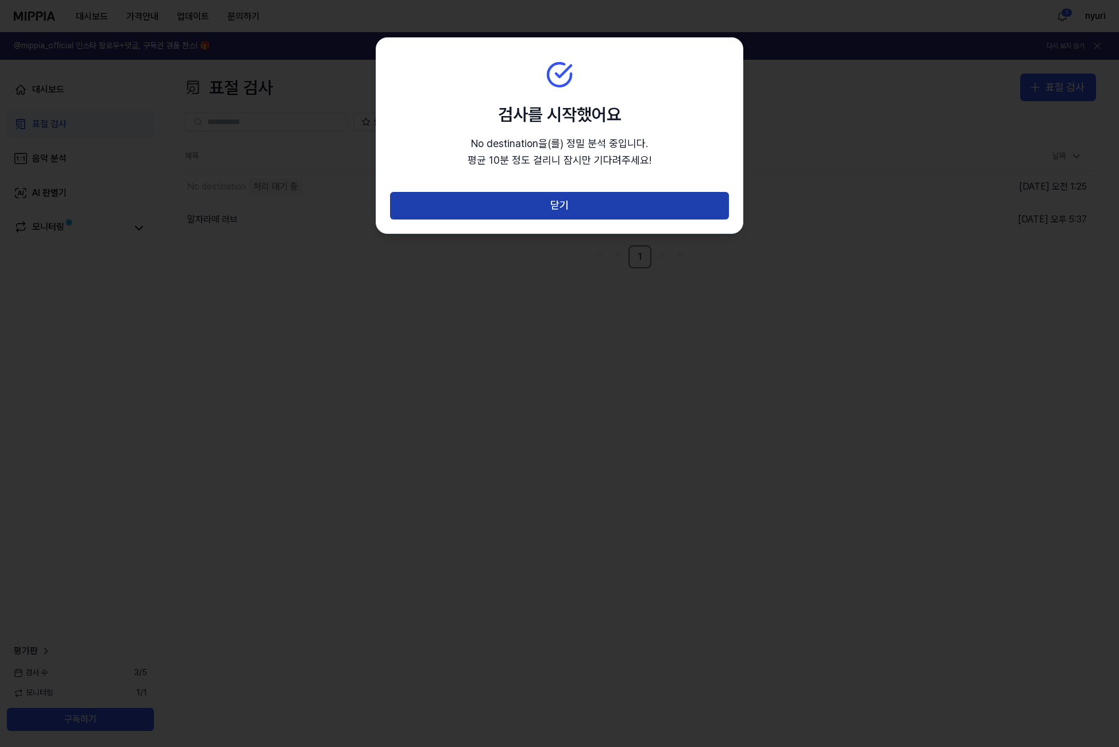
click at [585, 203] on button "닫기" at bounding box center [559, 206] width 339 height 28
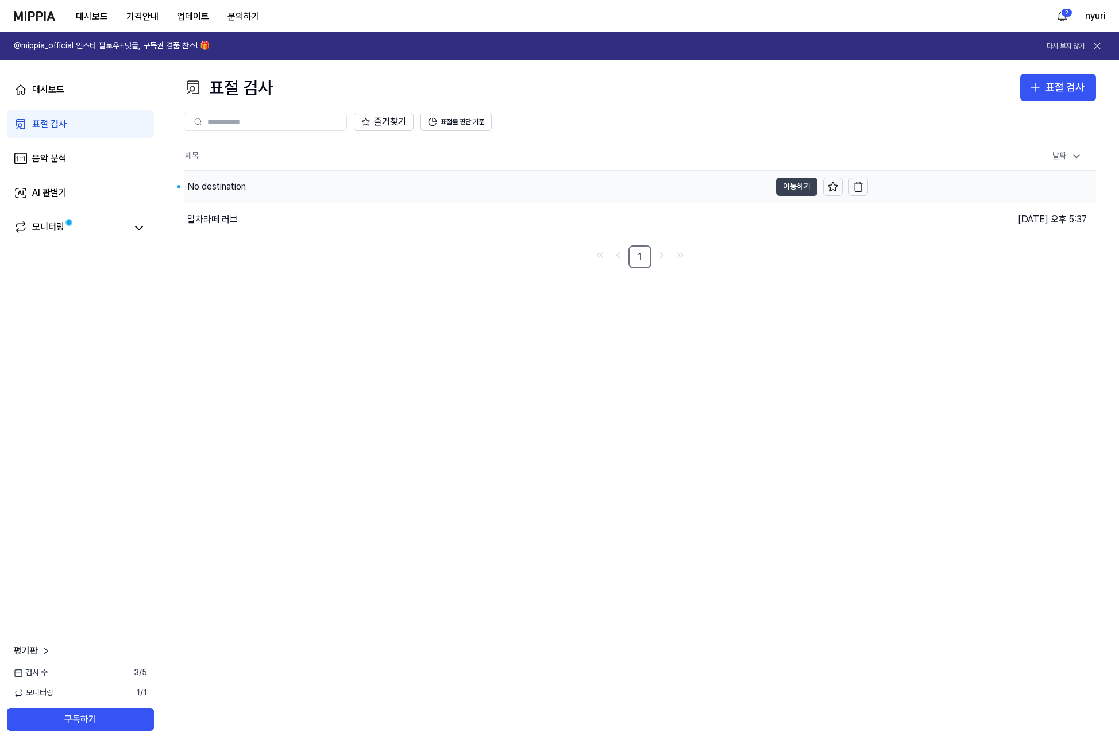
click at [783, 189] on button "이동하기" at bounding box center [796, 187] width 41 height 18
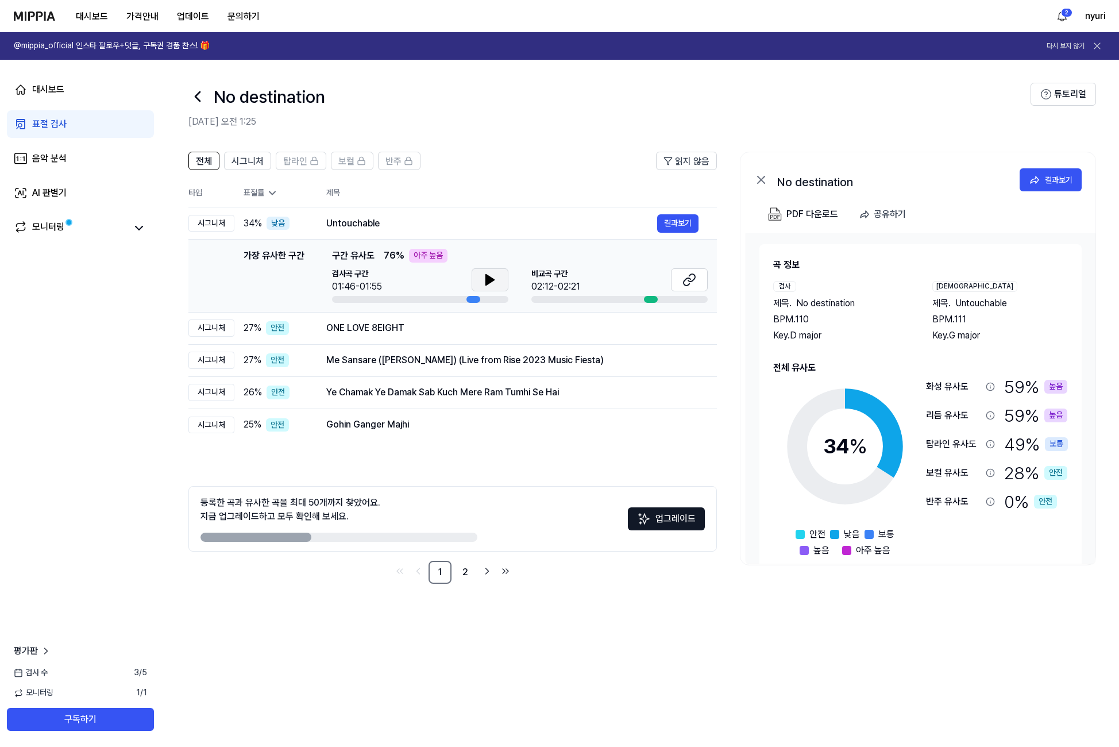
click at [478, 273] on button at bounding box center [490, 279] width 37 height 23
click at [491, 281] on icon at bounding box center [492, 279] width 2 height 9
click at [683, 276] on icon at bounding box center [690, 280] width 14 height 14
click at [684, 228] on button "결과보기" at bounding box center [677, 223] width 41 height 18
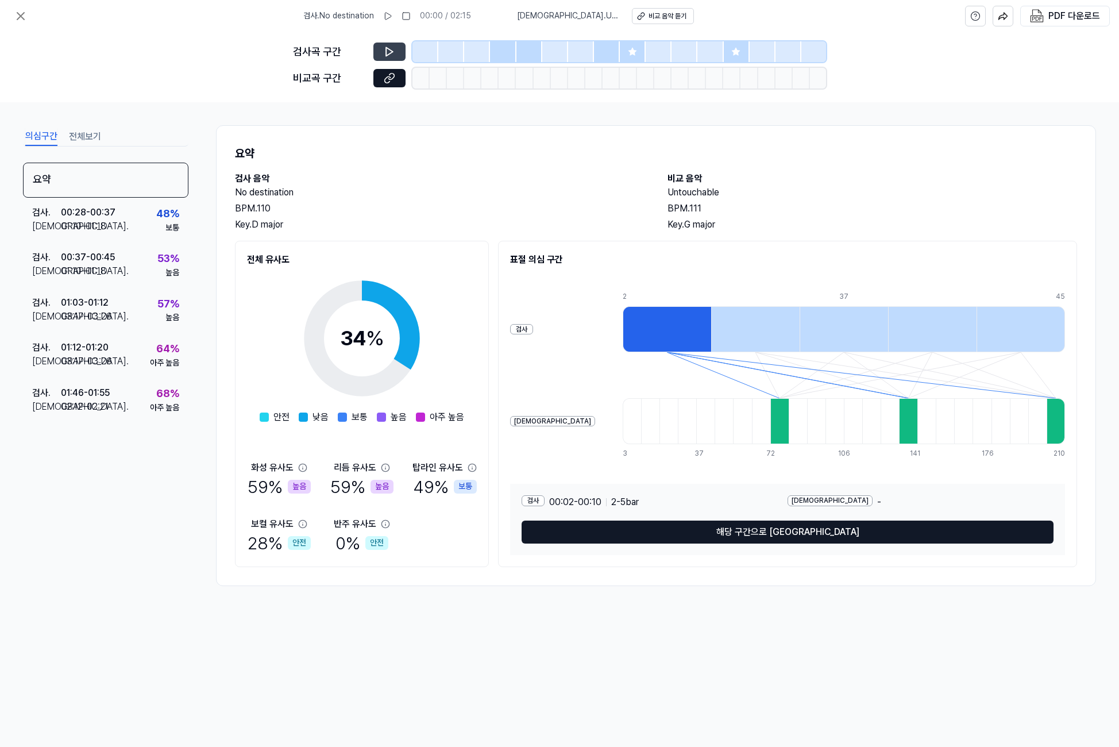
click at [391, 51] on icon at bounding box center [389, 52] width 7 height 9
click at [390, 58] on button at bounding box center [389, 52] width 32 height 18
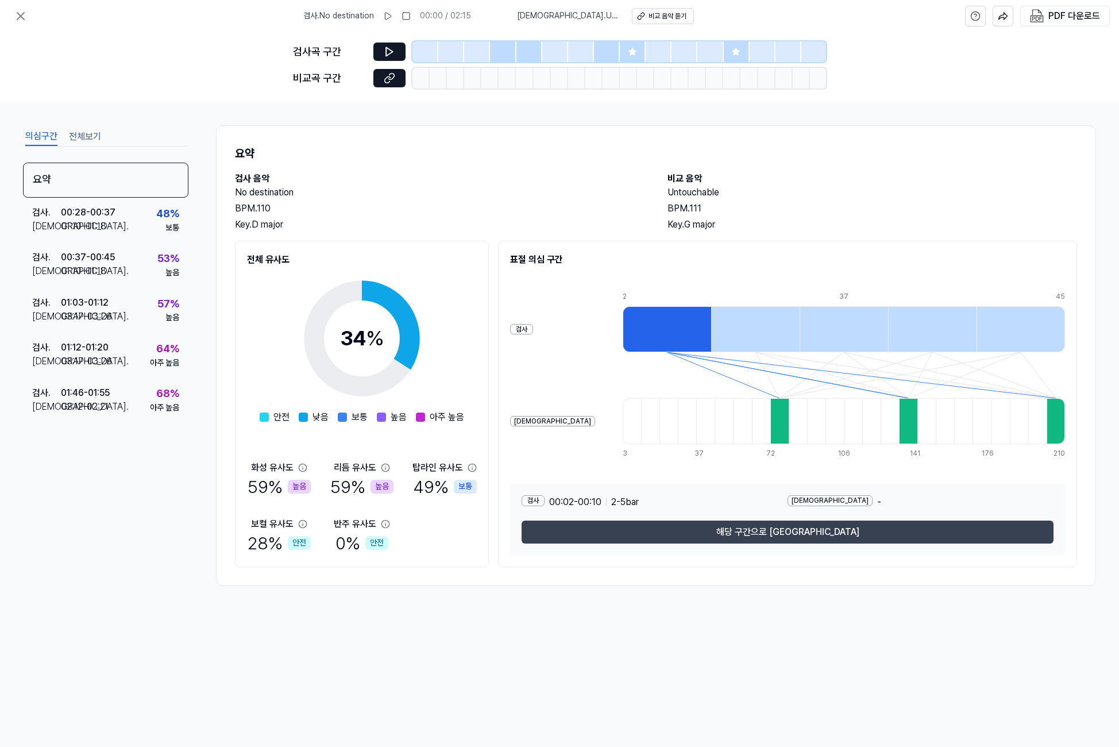
click at [831, 536] on button "해당 구간으로 [GEOGRAPHIC_DATA]" at bounding box center [788, 532] width 532 height 23
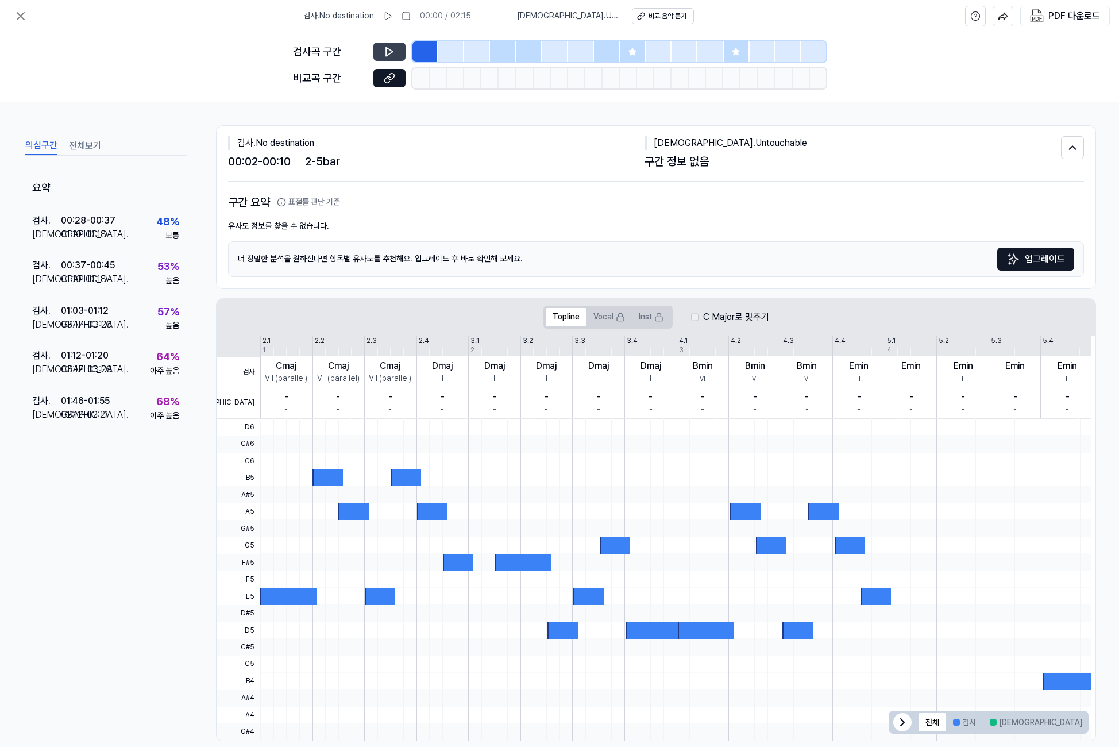
click at [384, 48] on icon at bounding box center [389, 51] width 11 height 11
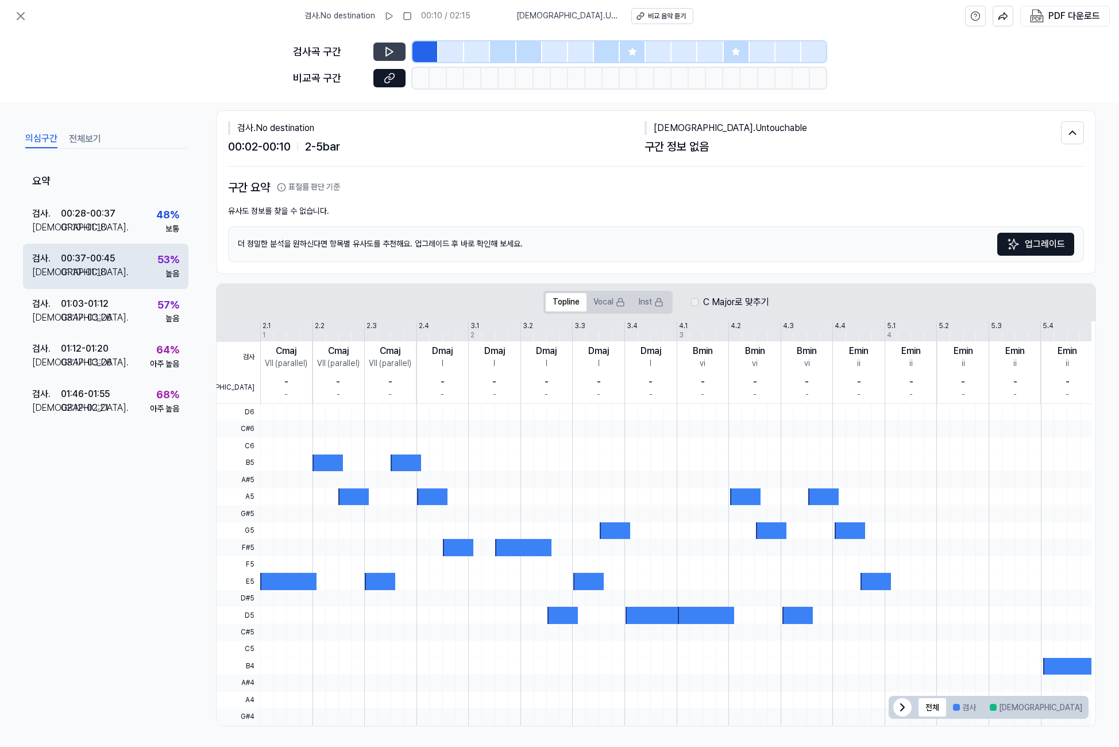
click at [140, 254] on div "검사 . 00:37 - 00:45 비교 . 01:10 - 01:18 53 % 높음" at bounding box center [105, 266] width 165 height 45
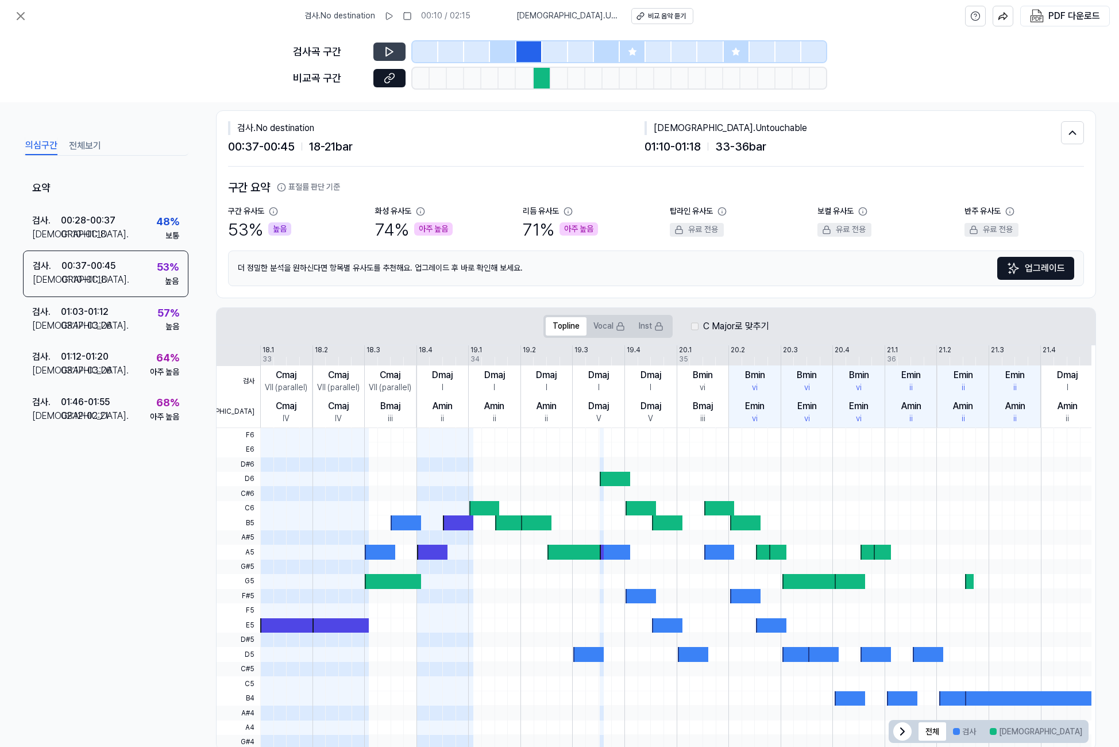
click at [390, 53] on icon at bounding box center [389, 52] width 7 height 9
click at [391, 73] on icon at bounding box center [391, 76] width 6 height 6
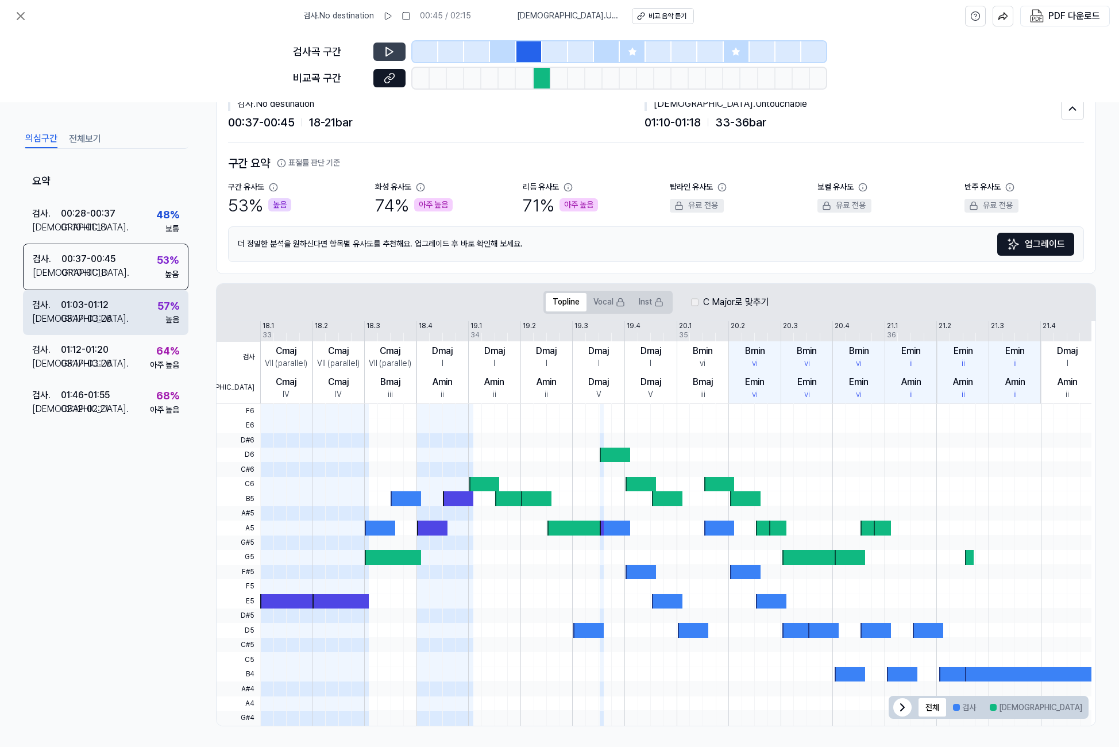
click at [133, 314] on div "검사 . 01:03 - 01:12 비교 . 03:17 - 03:26 57 % 높음" at bounding box center [105, 312] width 165 height 45
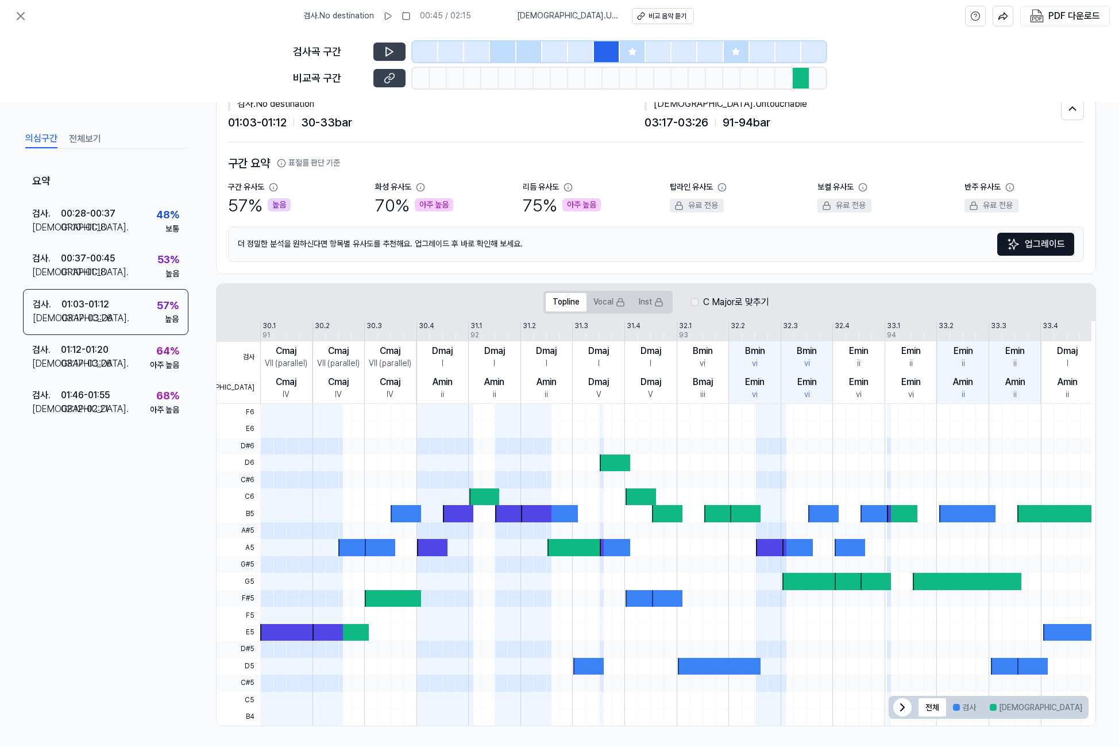
click at [397, 76] on button at bounding box center [389, 78] width 32 height 18
click at [731, 56] on div at bounding box center [737, 51] width 26 height 21
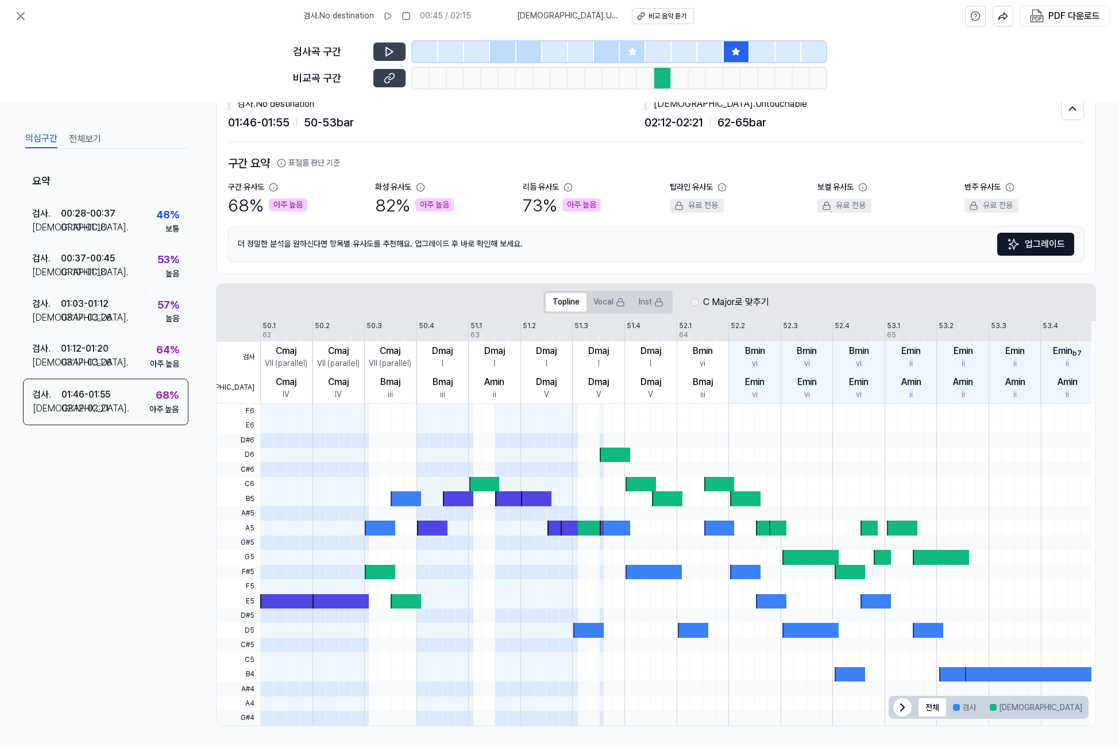
click at [390, 79] on icon at bounding box center [391, 76] width 6 height 6
click at [81, 132] on button "전체보기" at bounding box center [85, 139] width 32 height 18
click at [44, 135] on button "의심구간" at bounding box center [41, 139] width 32 height 18
